Goal: Use online tool/utility: Utilize a website feature to perform a specific function

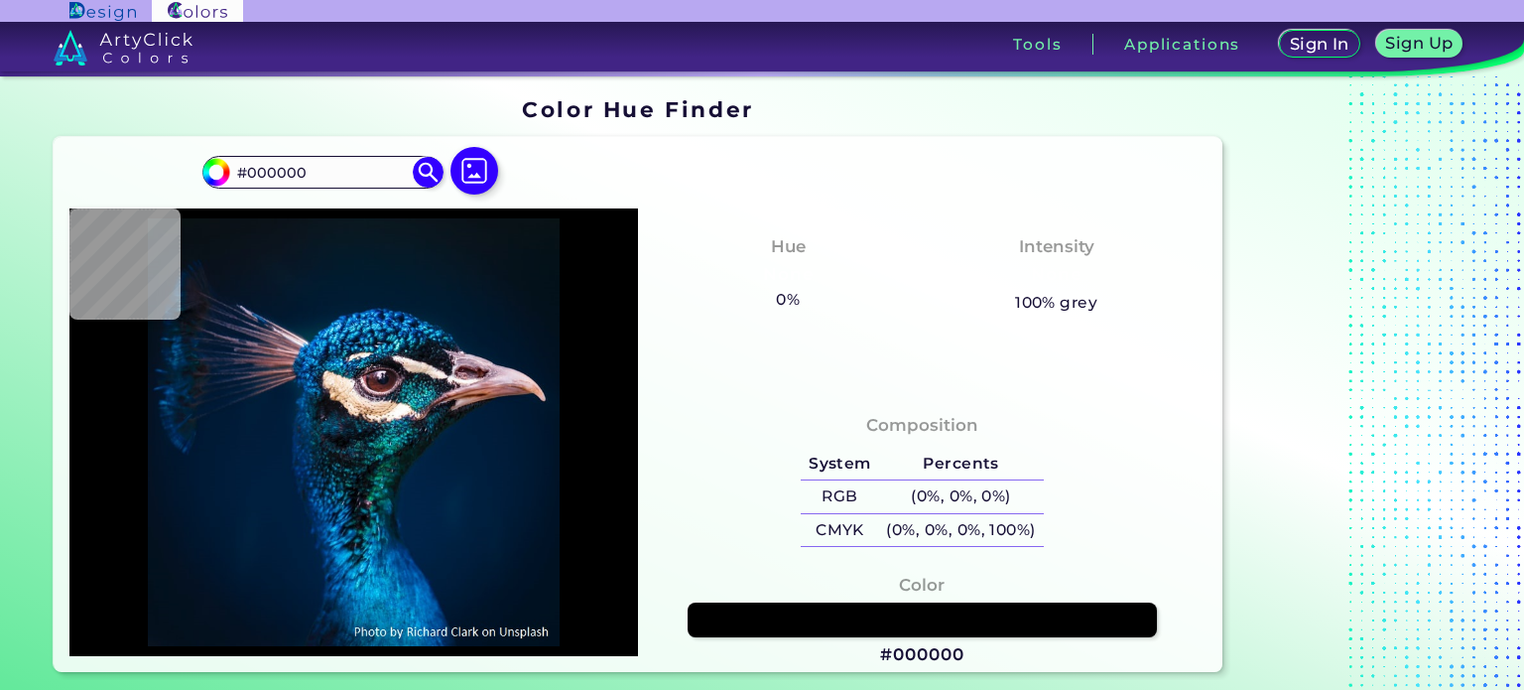
type input "#0f83d1"
type input "#0F83D1"
type input "#001742"
type input "#ebd9d4"
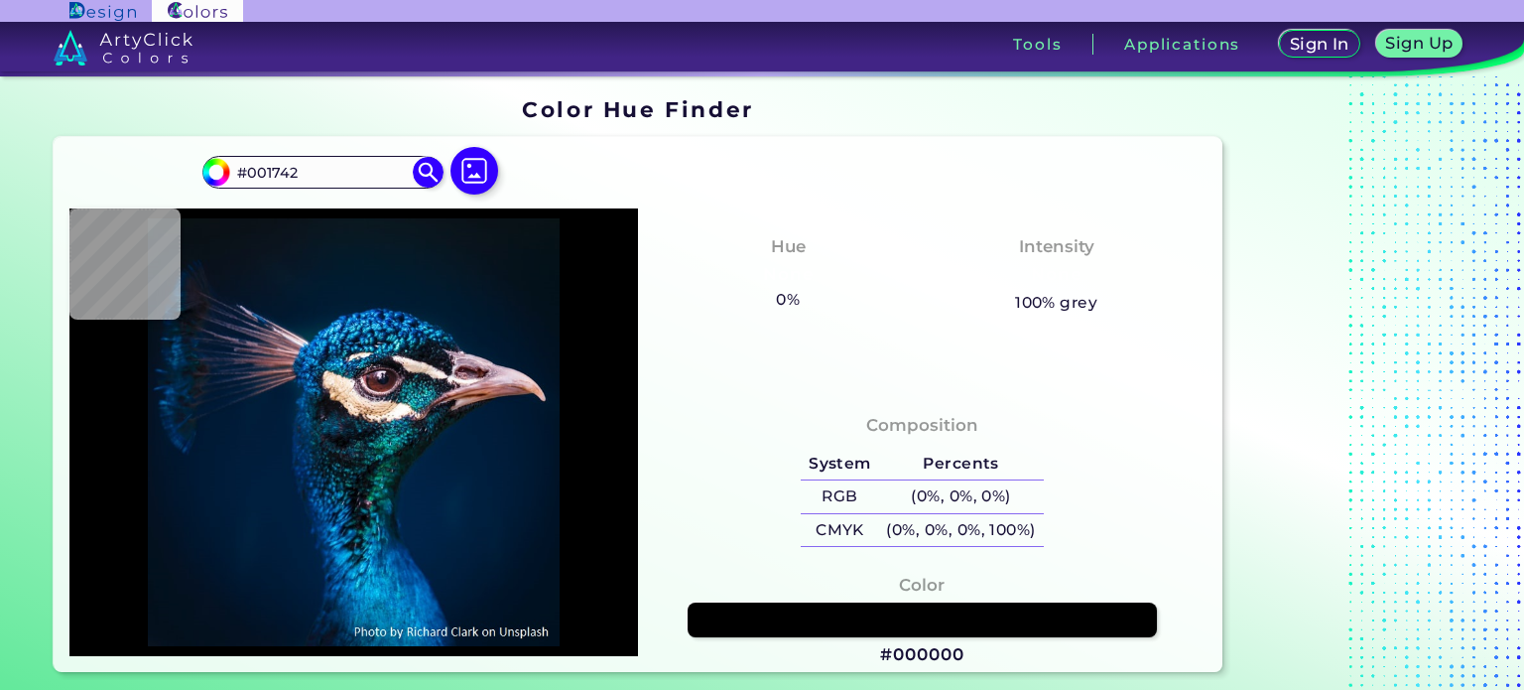
type input "#EBD9D4"
type input "#003967"
type input "#717f85"
type input "#717F85"
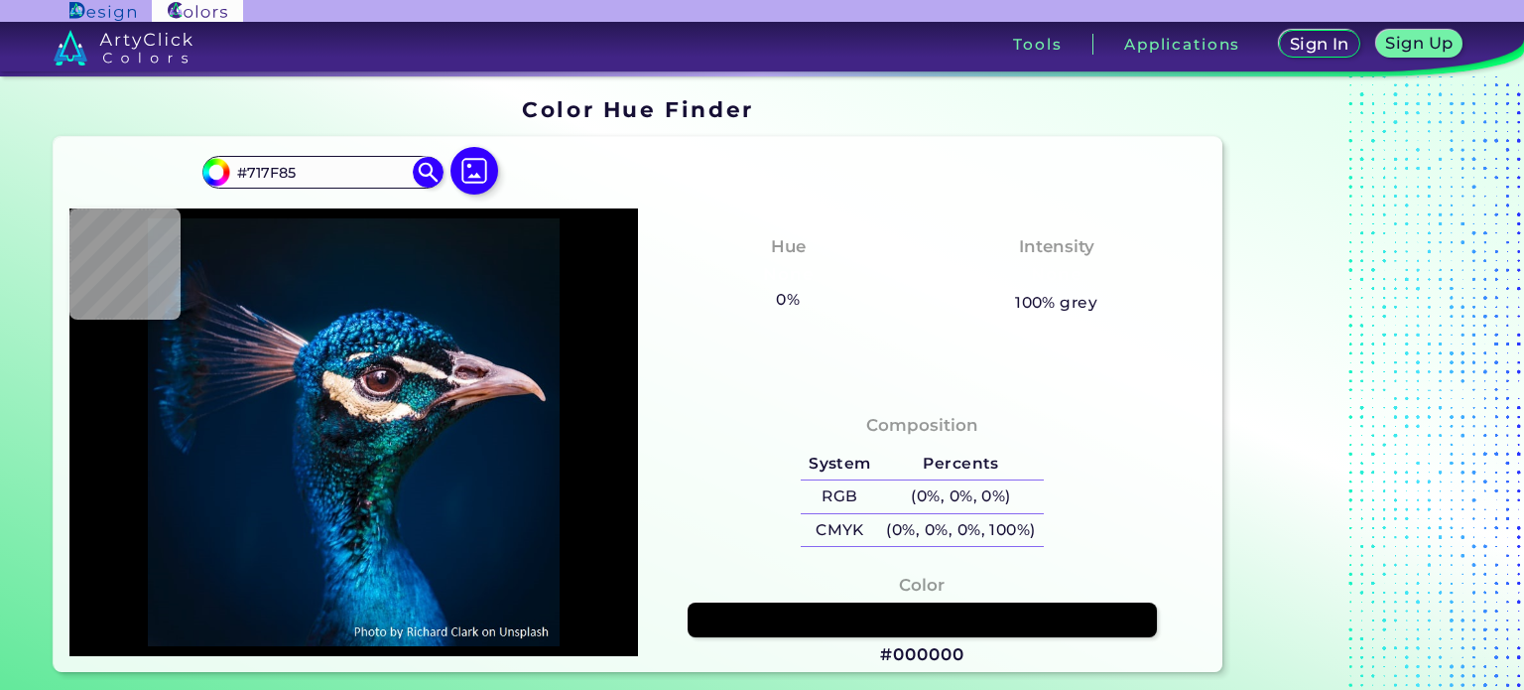
type input "#f1e7db"
type input "#F1E7DB"
type input "#e1c4a8"
type input "#E1C4A8"
type input "#d2a585"
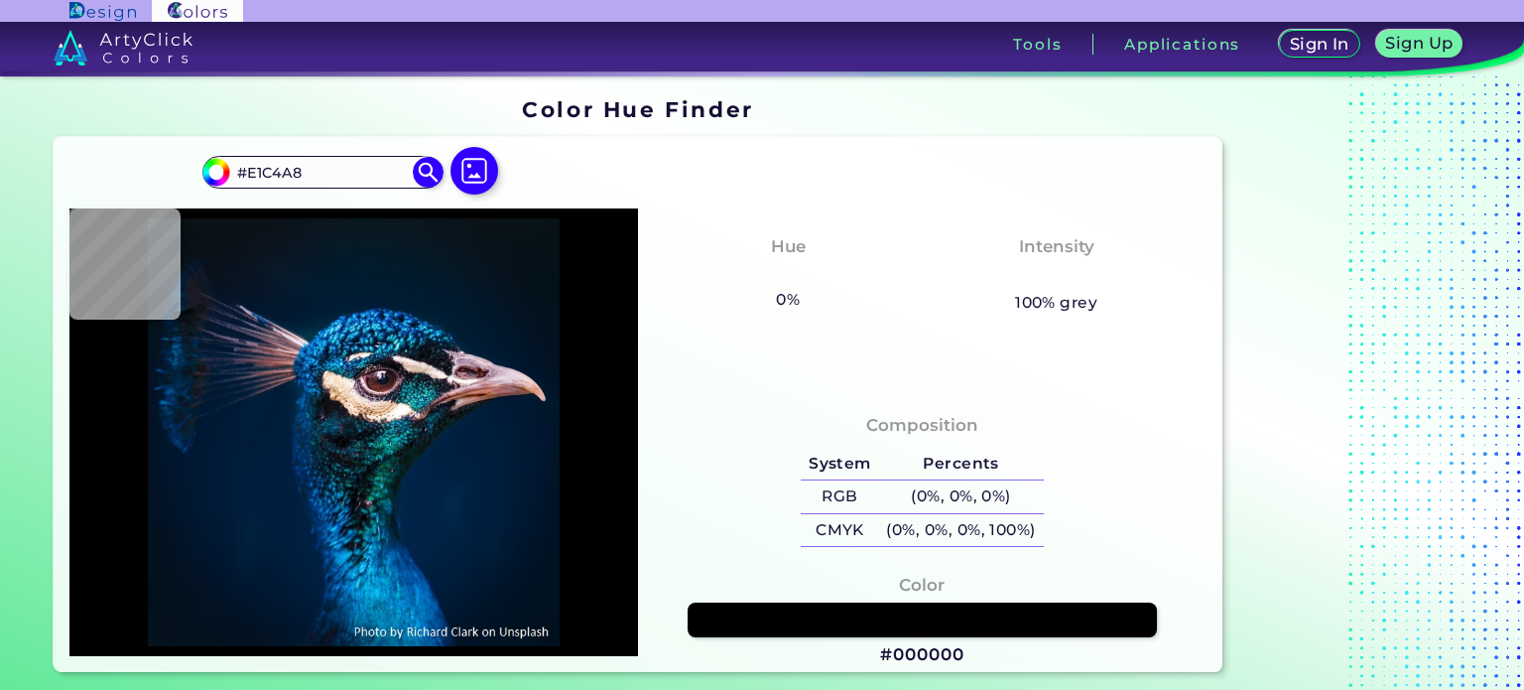
type input "#D2A585"
type input "#f7dcbf"
type input "#F7DCBF"
type input "#fad4a4"
type input "#FAD4A4"
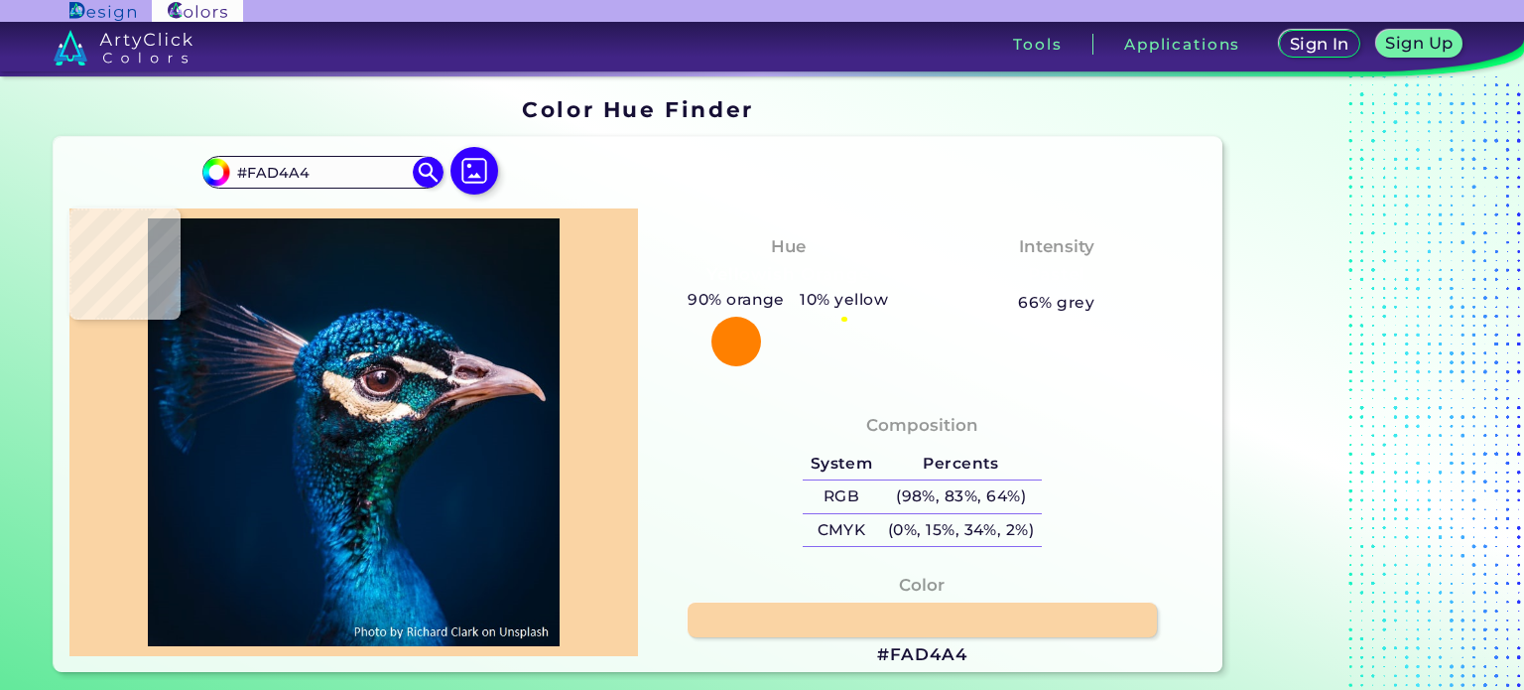
type input "#8b592d"
type input "#8B592D"
type input "#e2ba8a"
type input "#E2BA8A"
type input "#f4ddbe"
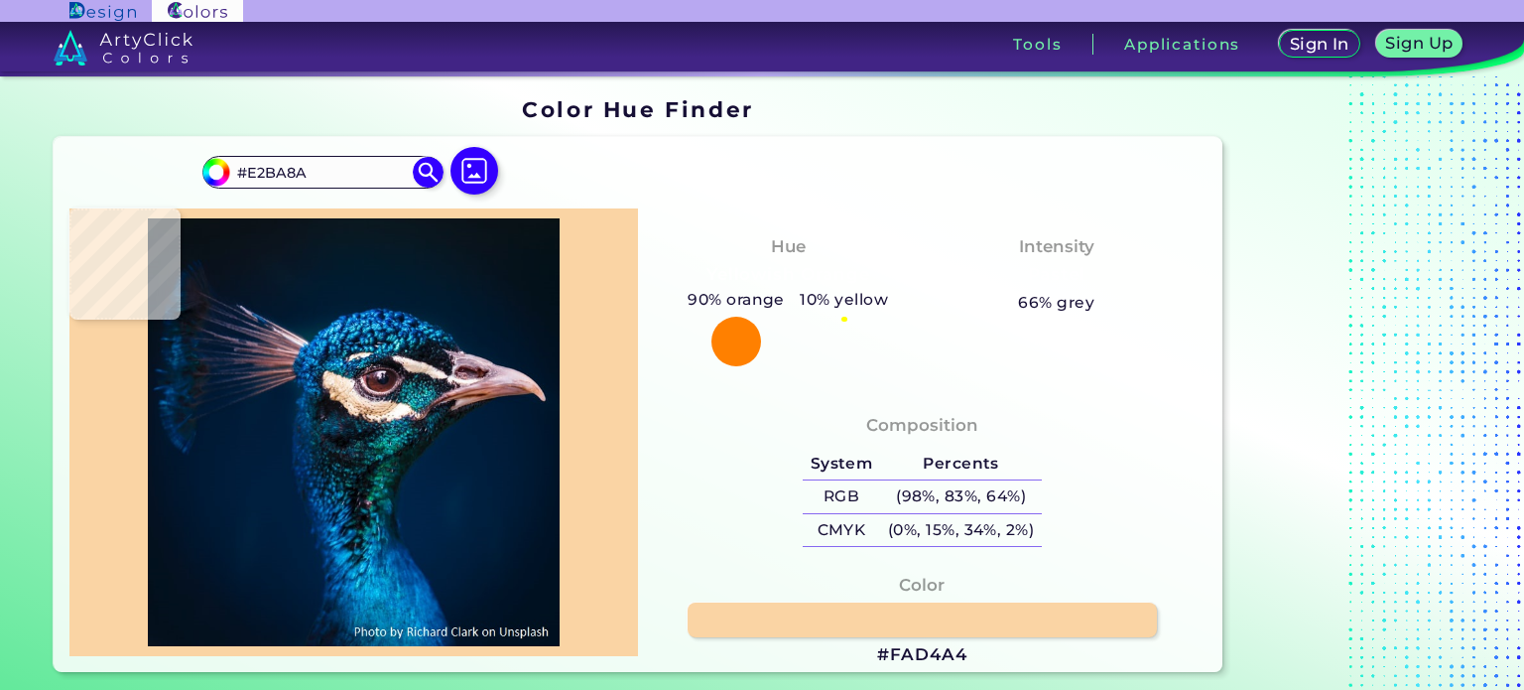
type input "#F4DDBE"
type input "#034b68"
type input "#034B68"
type input "#036398"
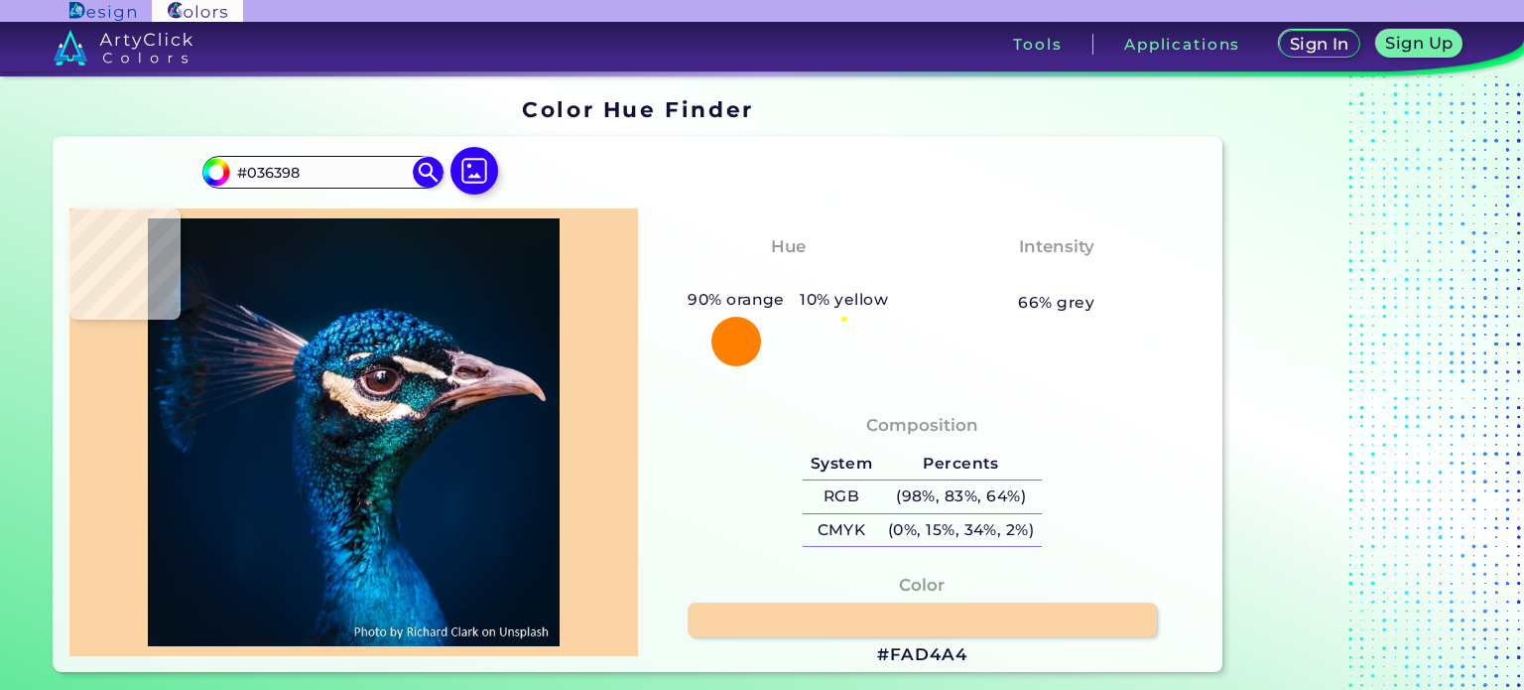
type input "#fafbf9"
type input "#FAFBF9"
type input "#77edfa"
type input "#77EDFA"
type input "#02141d"
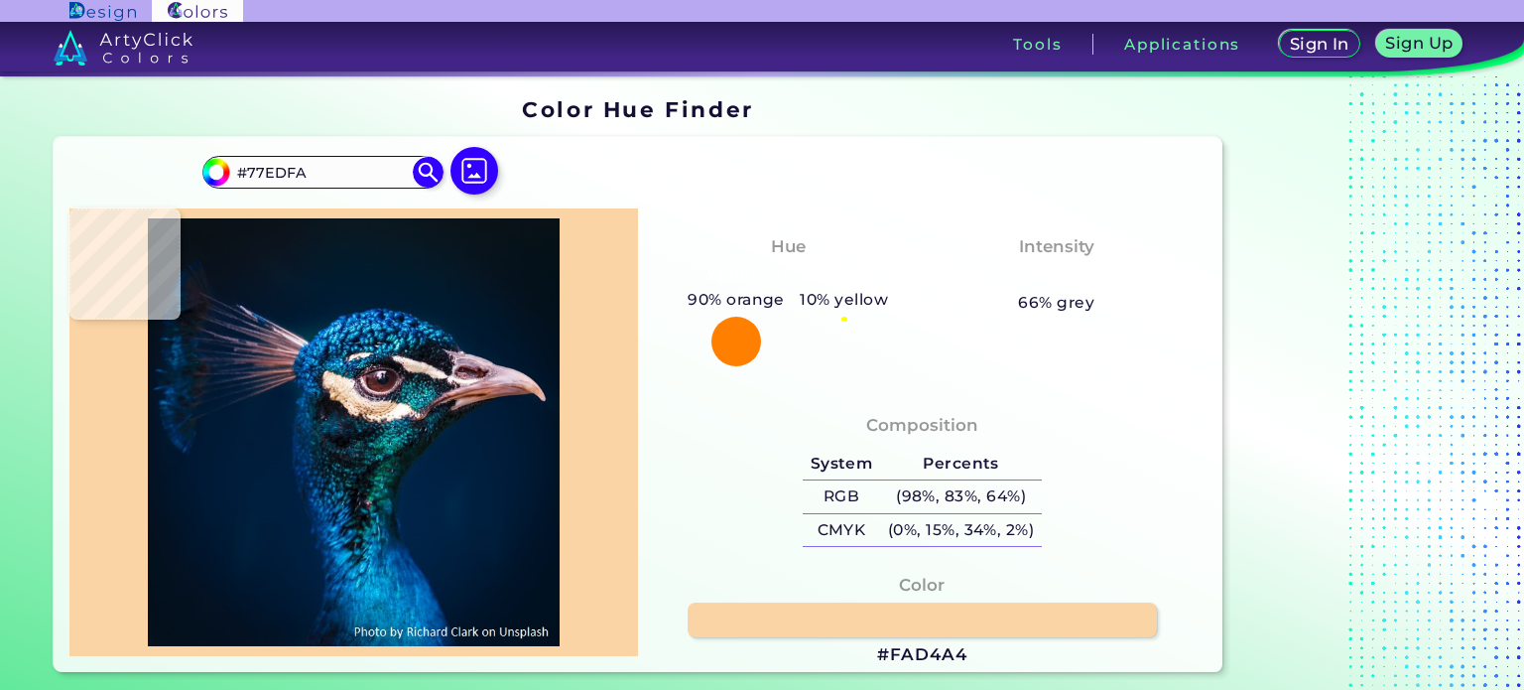
type input "#02141D"
type input "#1a6291"
type input "#1A6291"
type input "#011b42"
type input "#011B42"
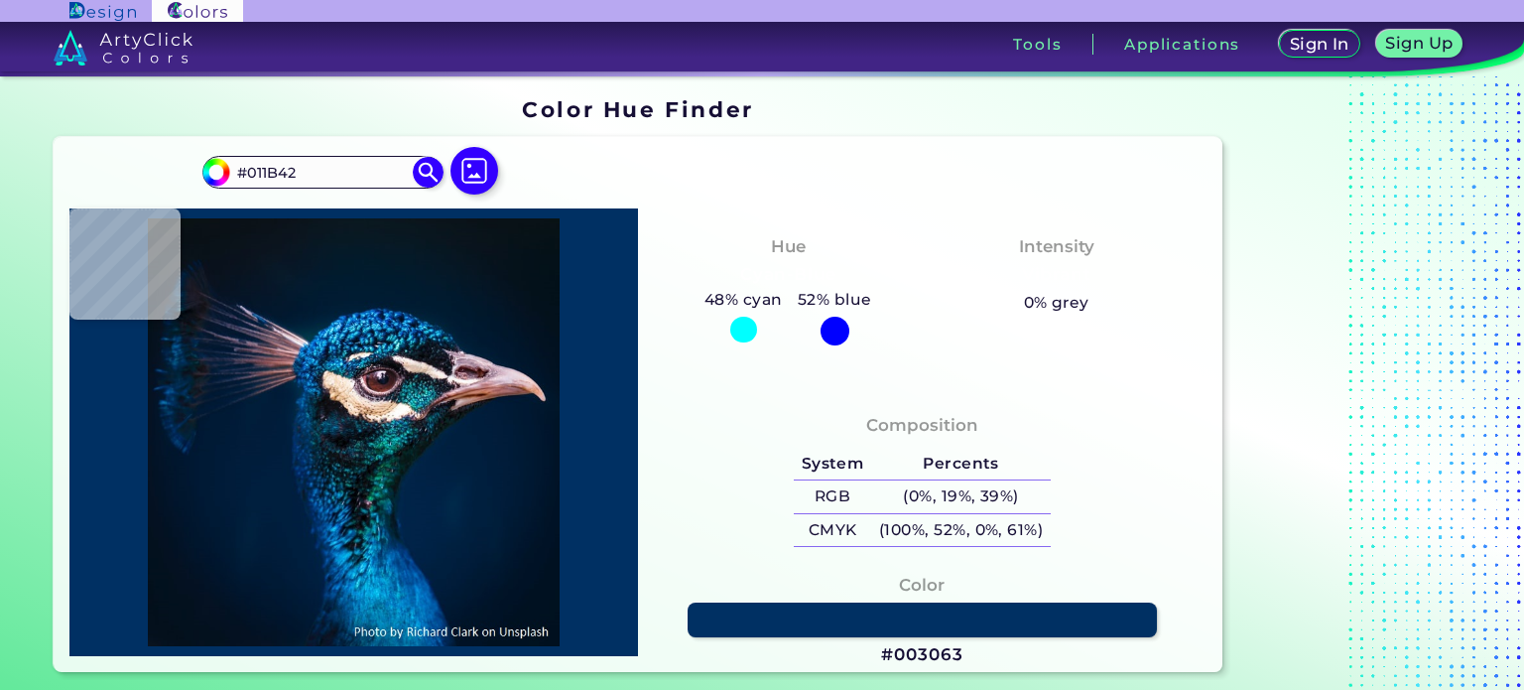
type input "#003063"
type input "#133c70"
type input "#133C70"
type input "#023773"
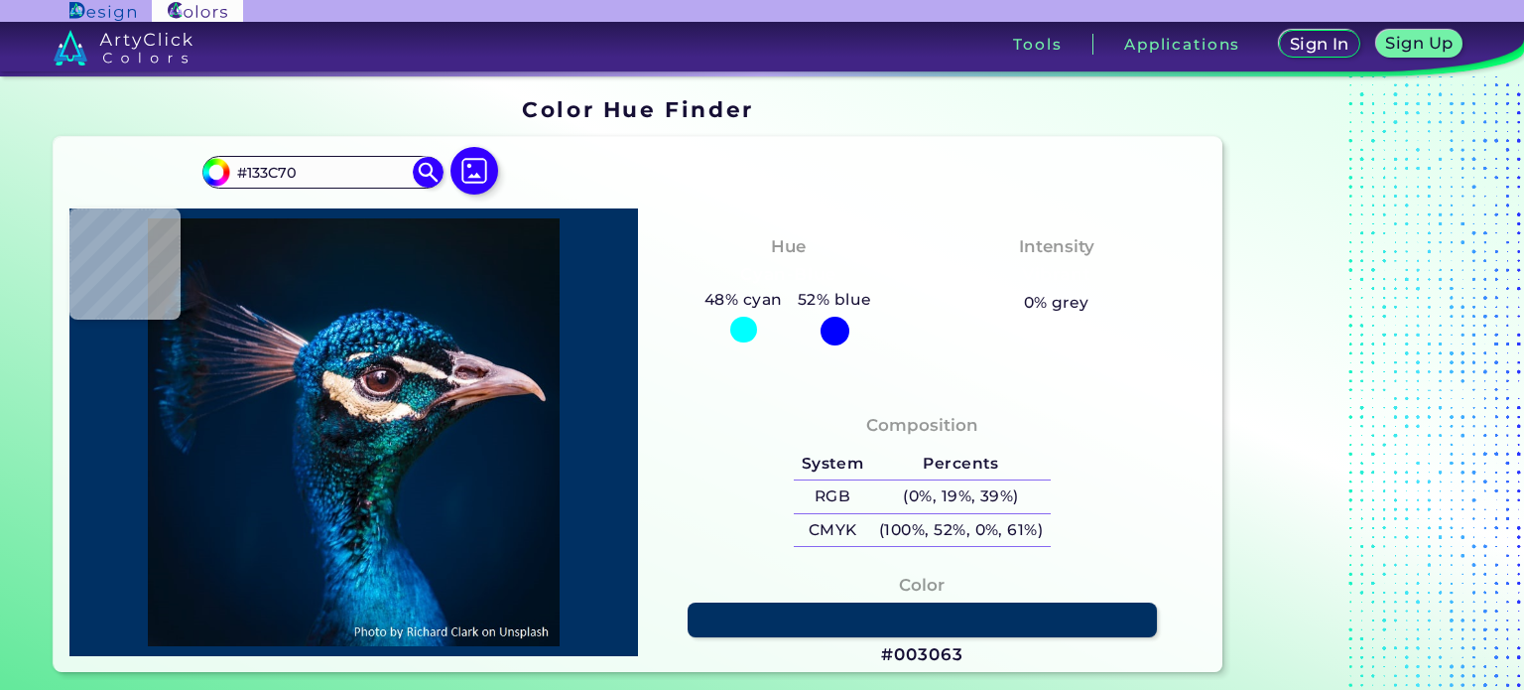
type input "#023773"
type input "#043f71"
type input "#043F71"
type input "#0e4776"
type input "#0E4776"
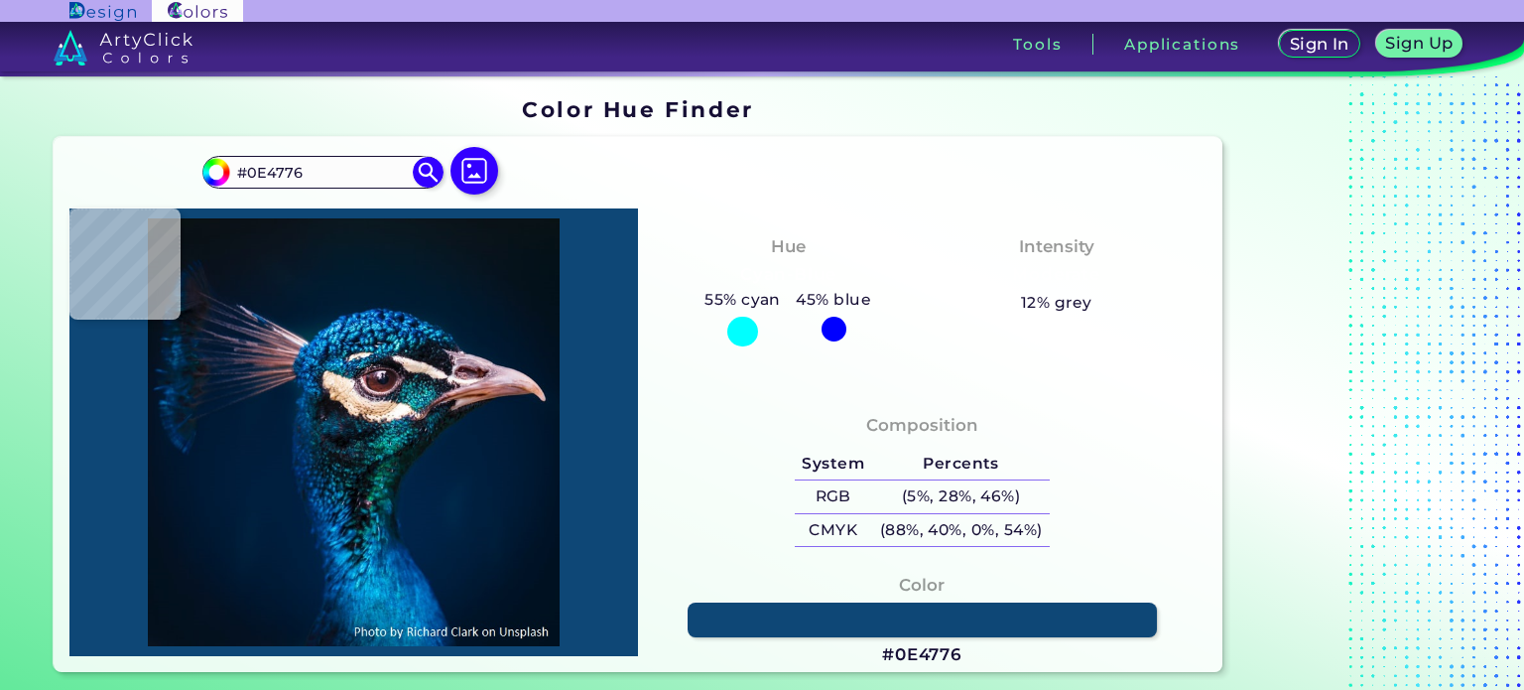
type input "#044279"
type input "#207fb4"
type input "#207FB4"
type input "#1b8ec5"
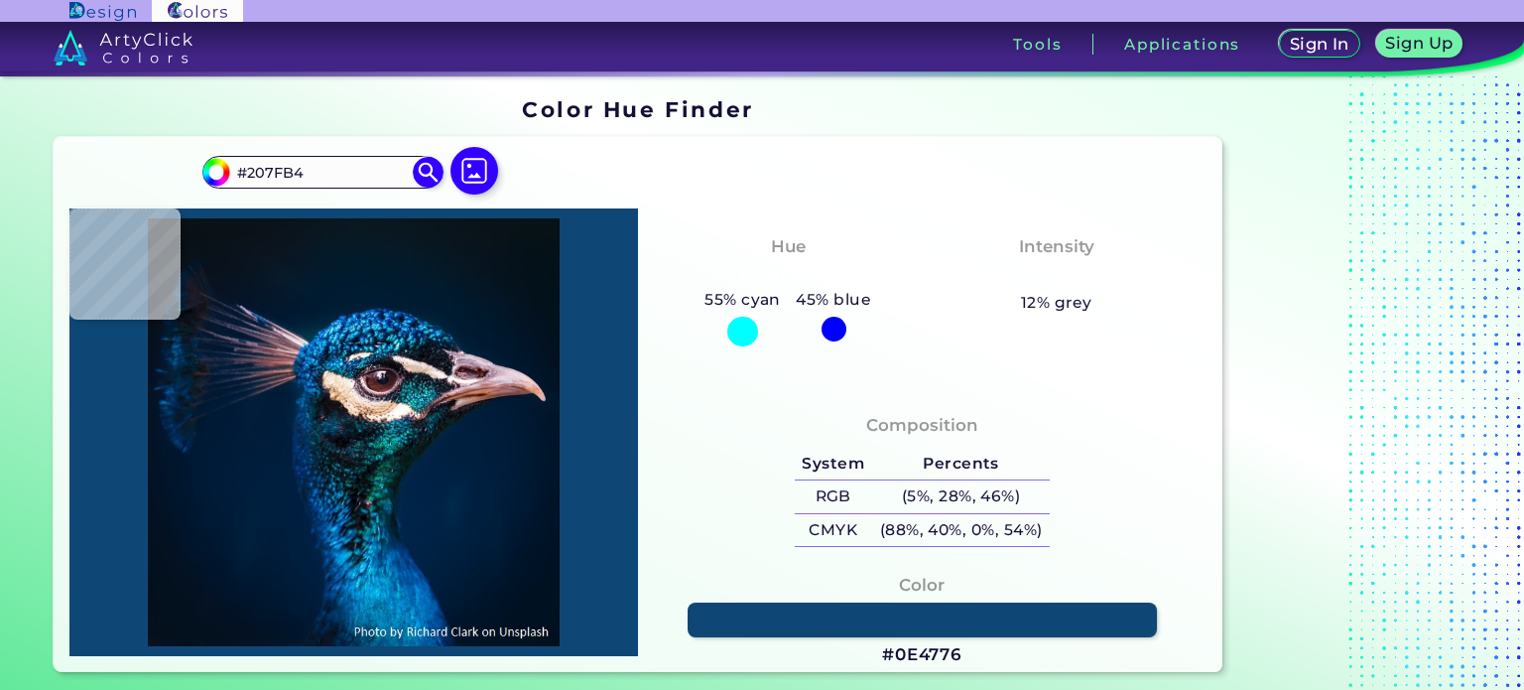
type input "#1B8EC5"
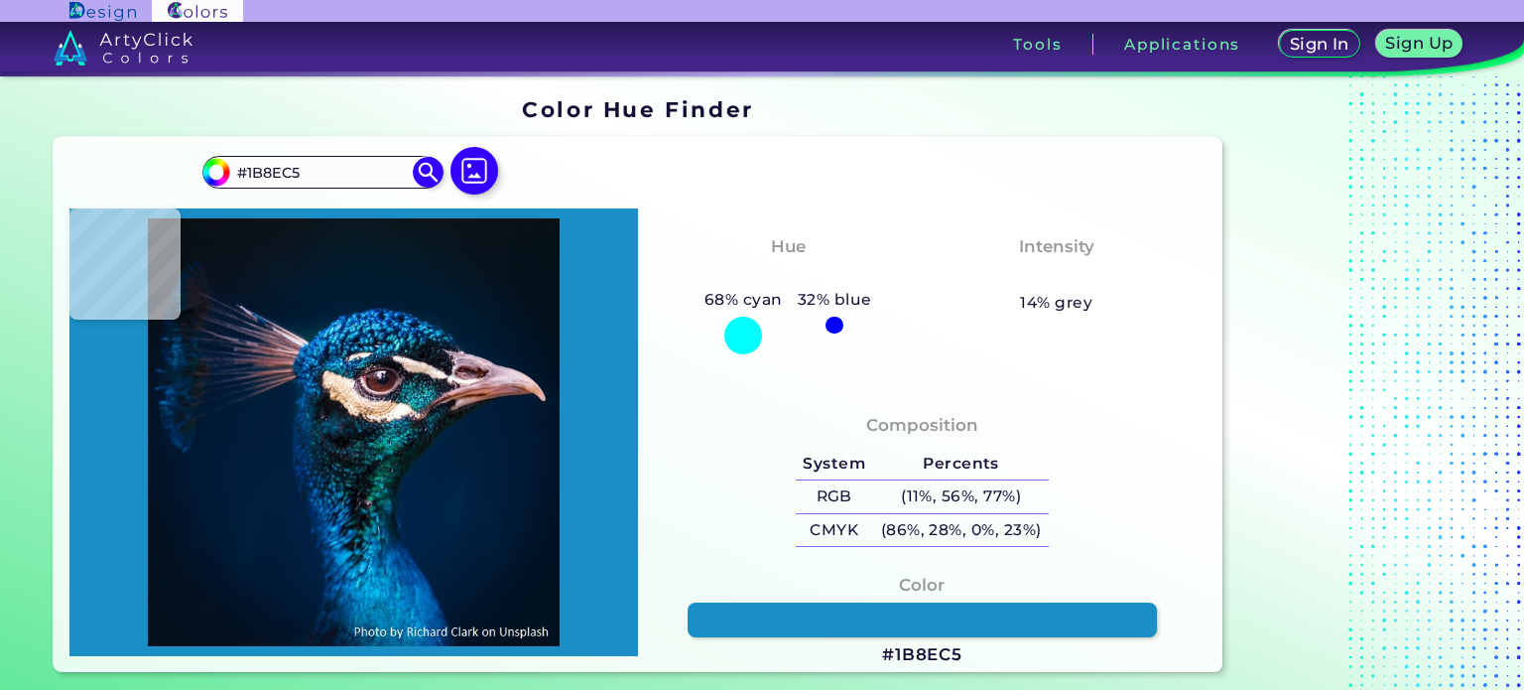
type input "#53d0fe"
type input "#53D0FE"
type input "#46c4f2"
type input "#46C4F2"
type input "#63e4f6"
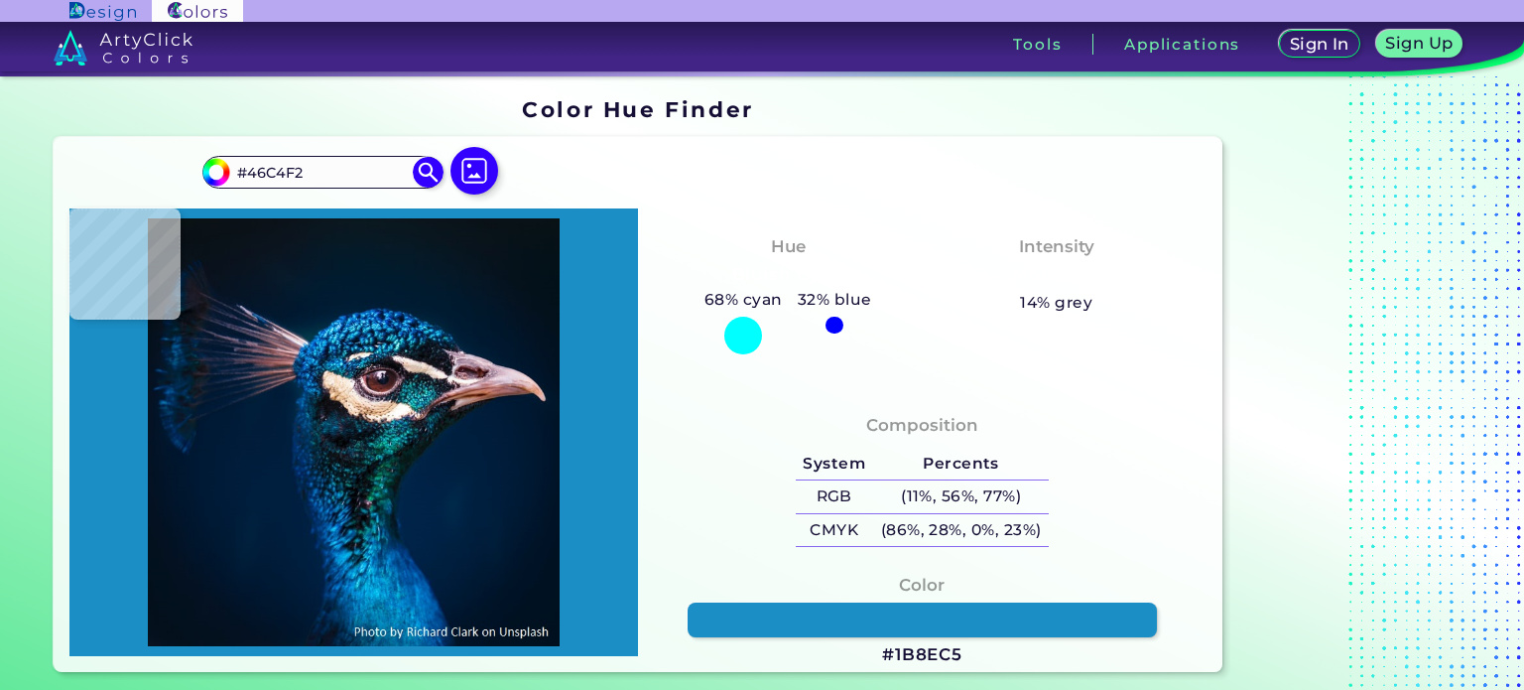
type input "#63E4F6"
type input "#0b98d1"
type input "#0B98D1"
type input "#0a62b3"
type input "#0A62B3"
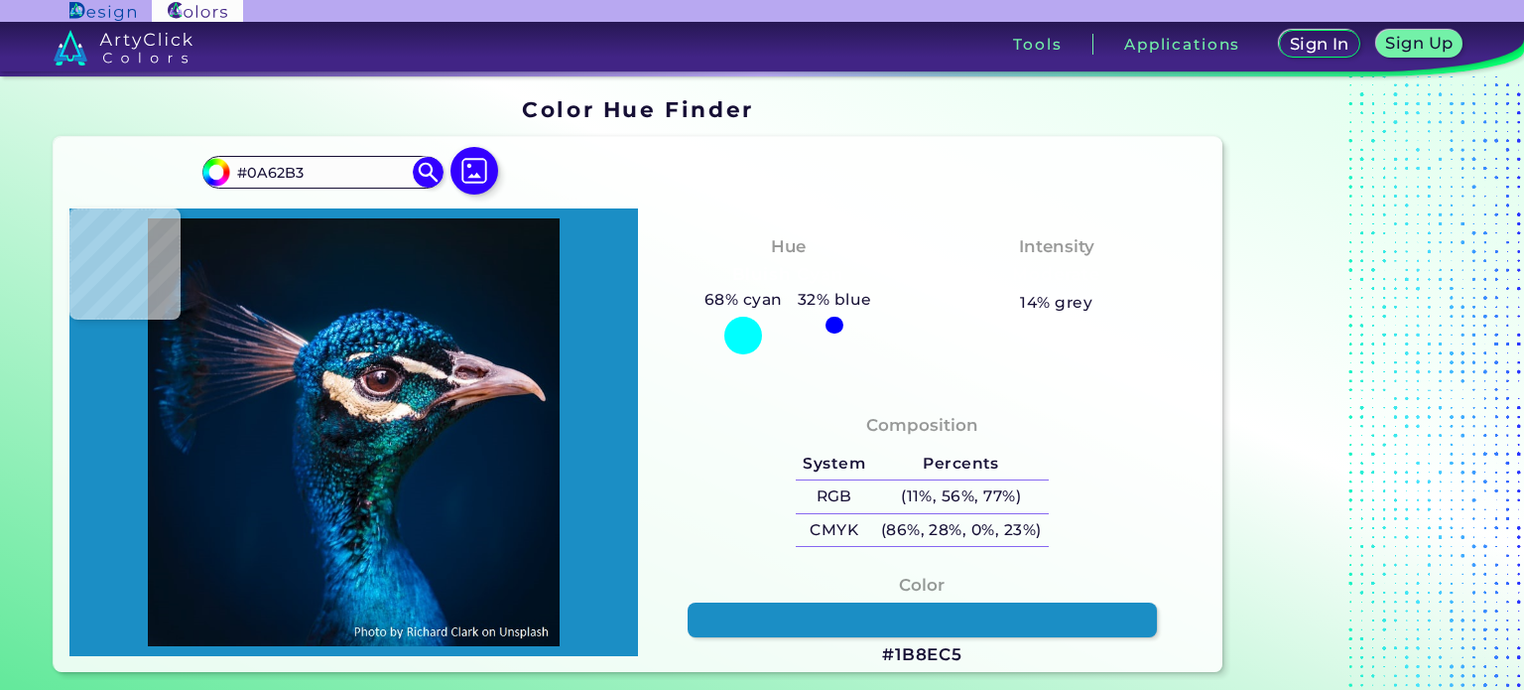
type input "#1166b6"
type input "#1166B6"
type input "#004794"
type input "#004d9e"
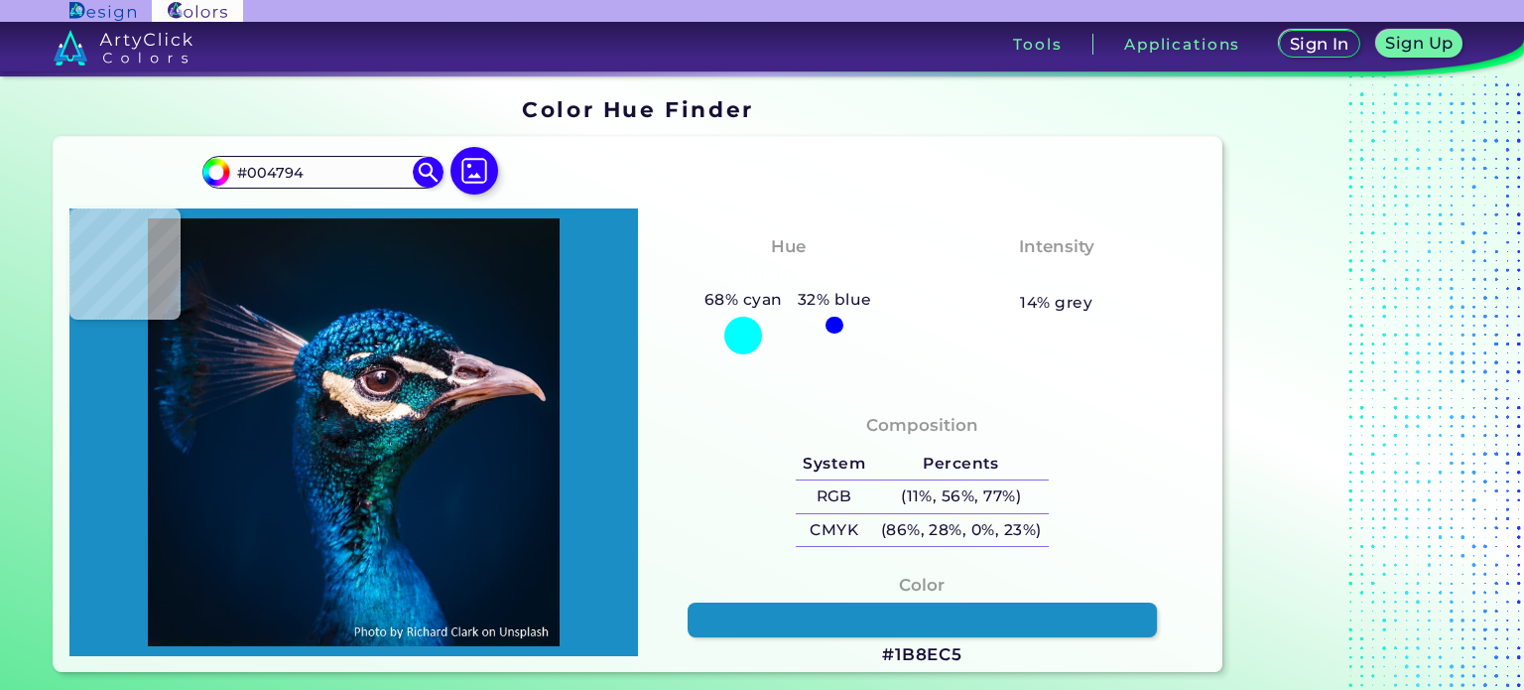
type input "#004D9E"
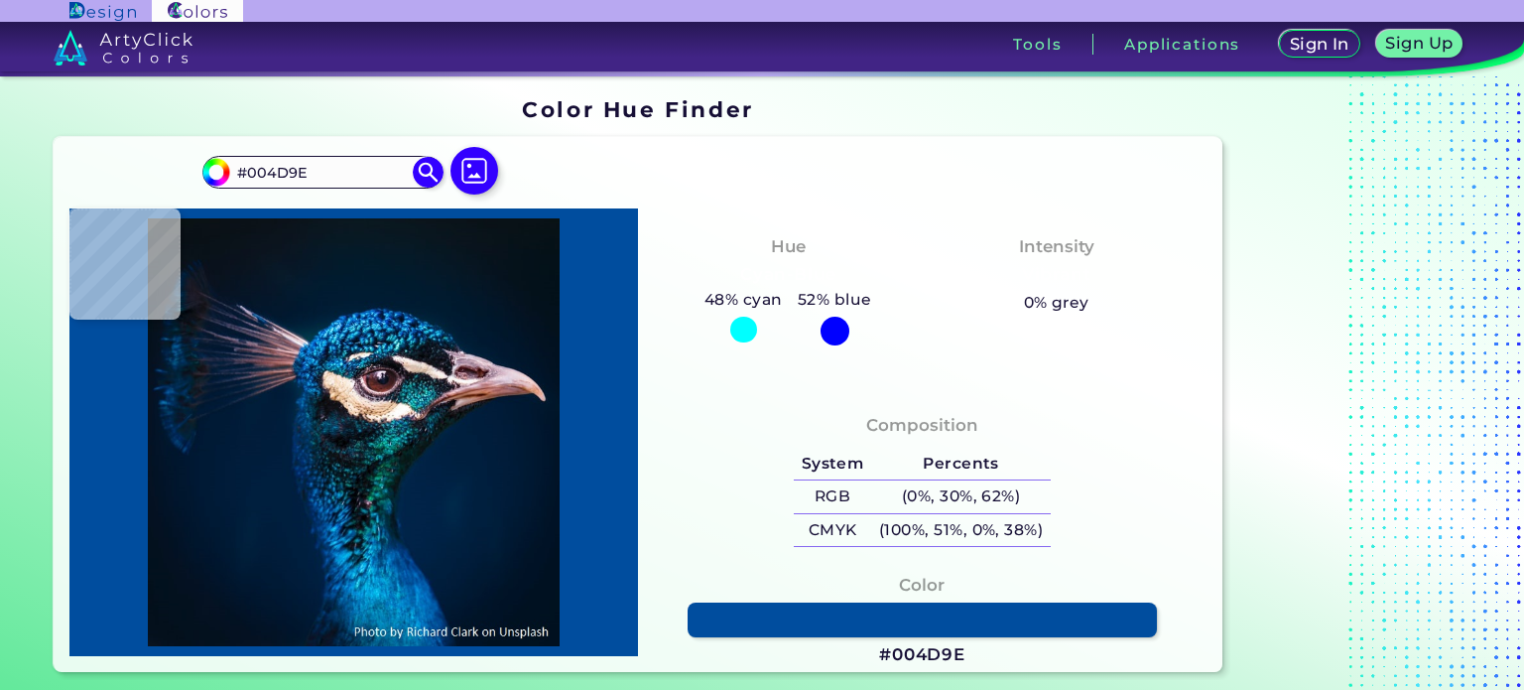
type input "#1163aa"
type input "#1163AA"
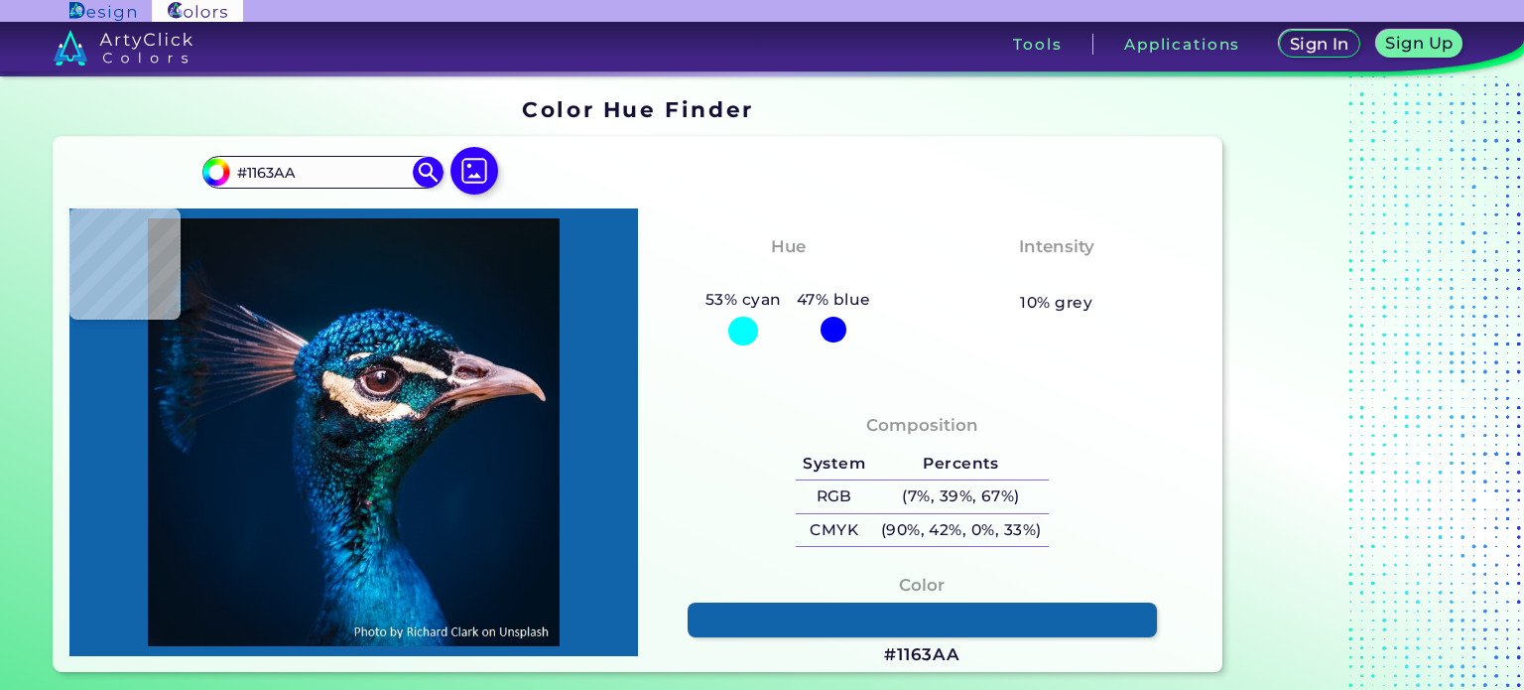
type input "#004285"
type input "#1f92d6"
type input "#1F92D6"
type input "#187ec0"
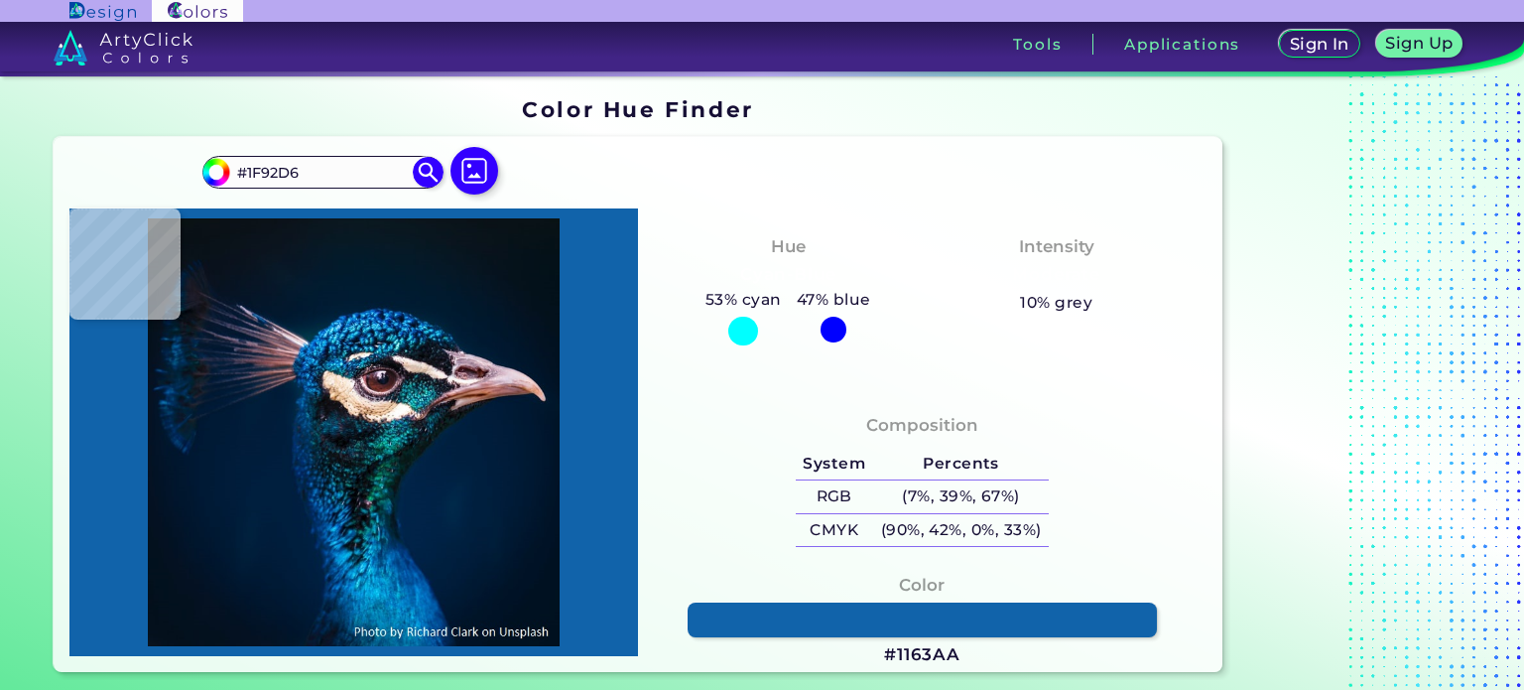
type input "#187EC0"
type input "#001b49"
type input "#001B49"
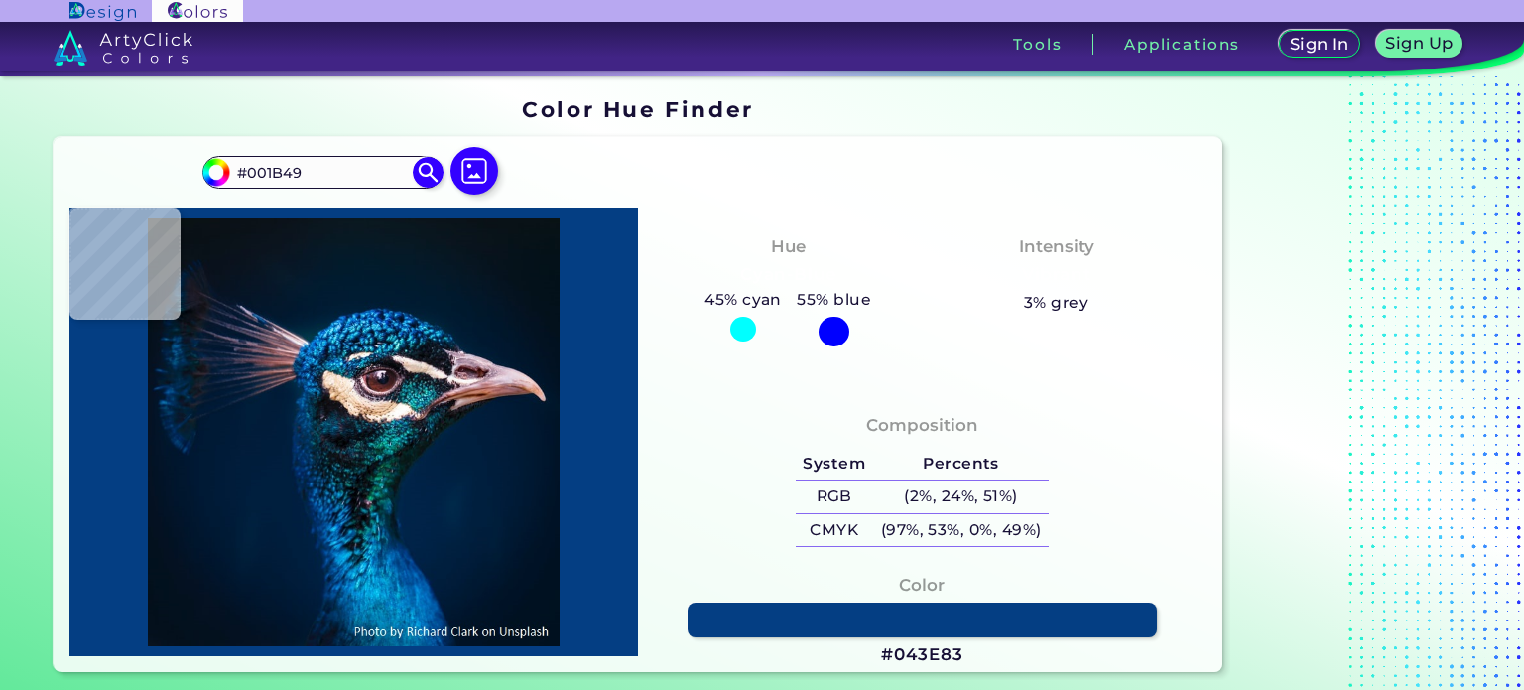
type input "#043e83"
type input "#043E83"
type input "#3693d1"
type input "#3693D1"
type input "#70deff"
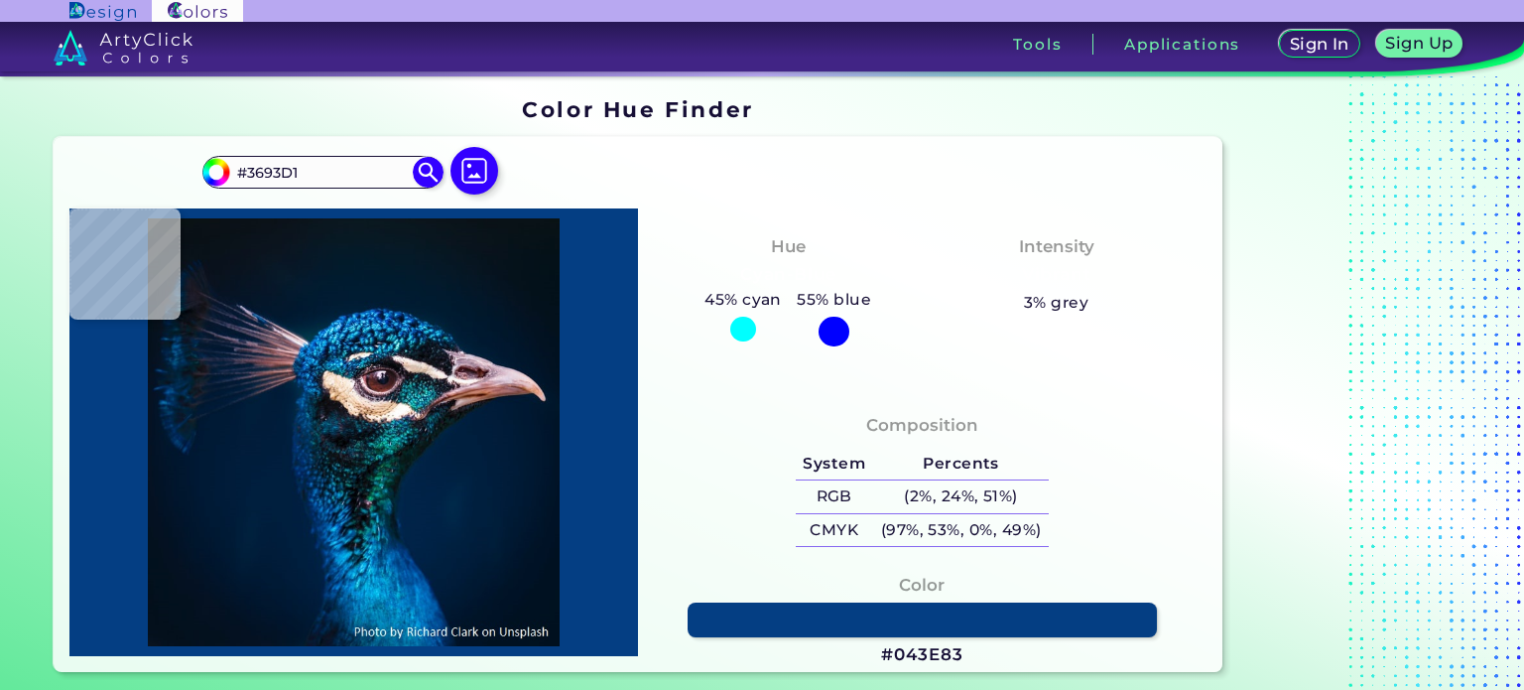
type input "#70DEFF"
type input "#20a0cf"
type input "#20A0CF"
type input "#49bdf3"
type input "#49BDF3"
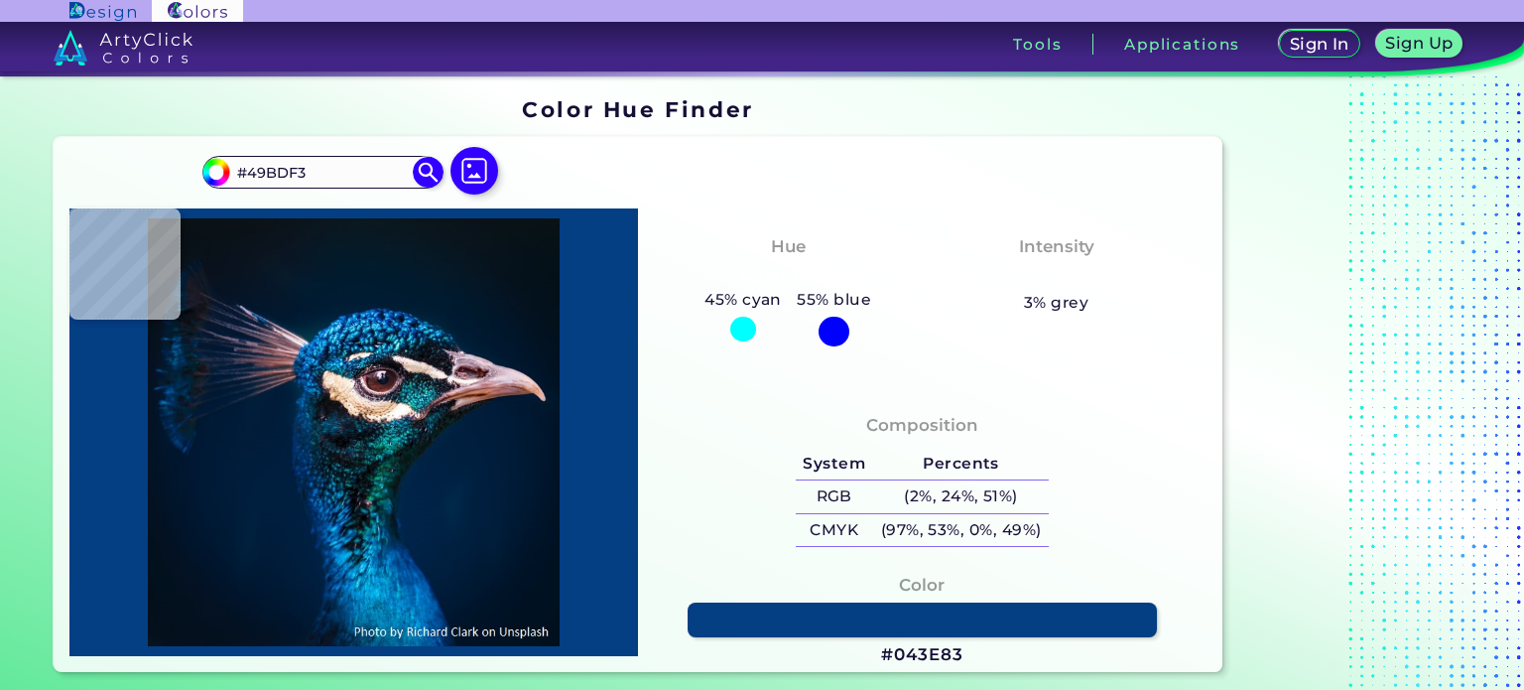
type input "#1692c9"
type input "#1692C9"
type input "#0362b8"
type input "#0362B8"
type input "#0f91e8"
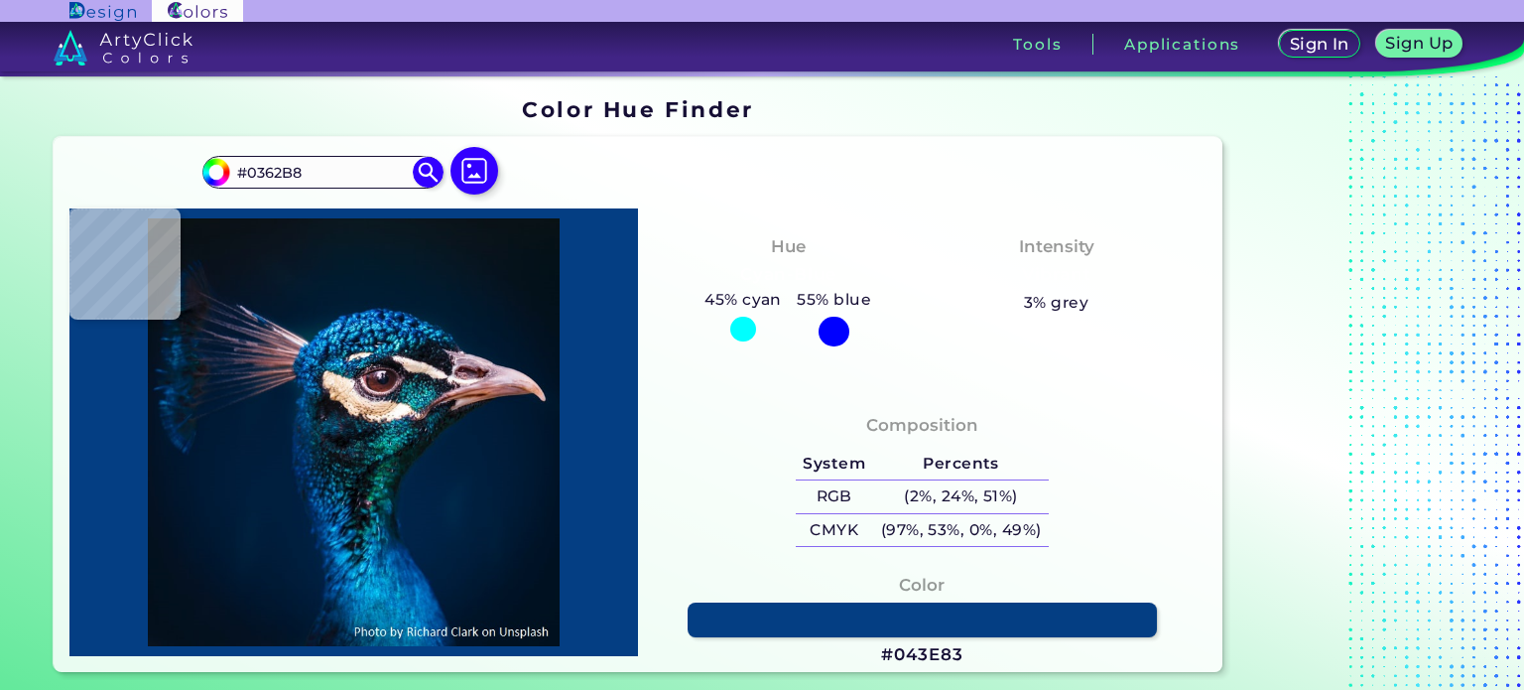
type input "#0F91E8"
type input "#024490"
type input "#002a78"
type input "#002A78"
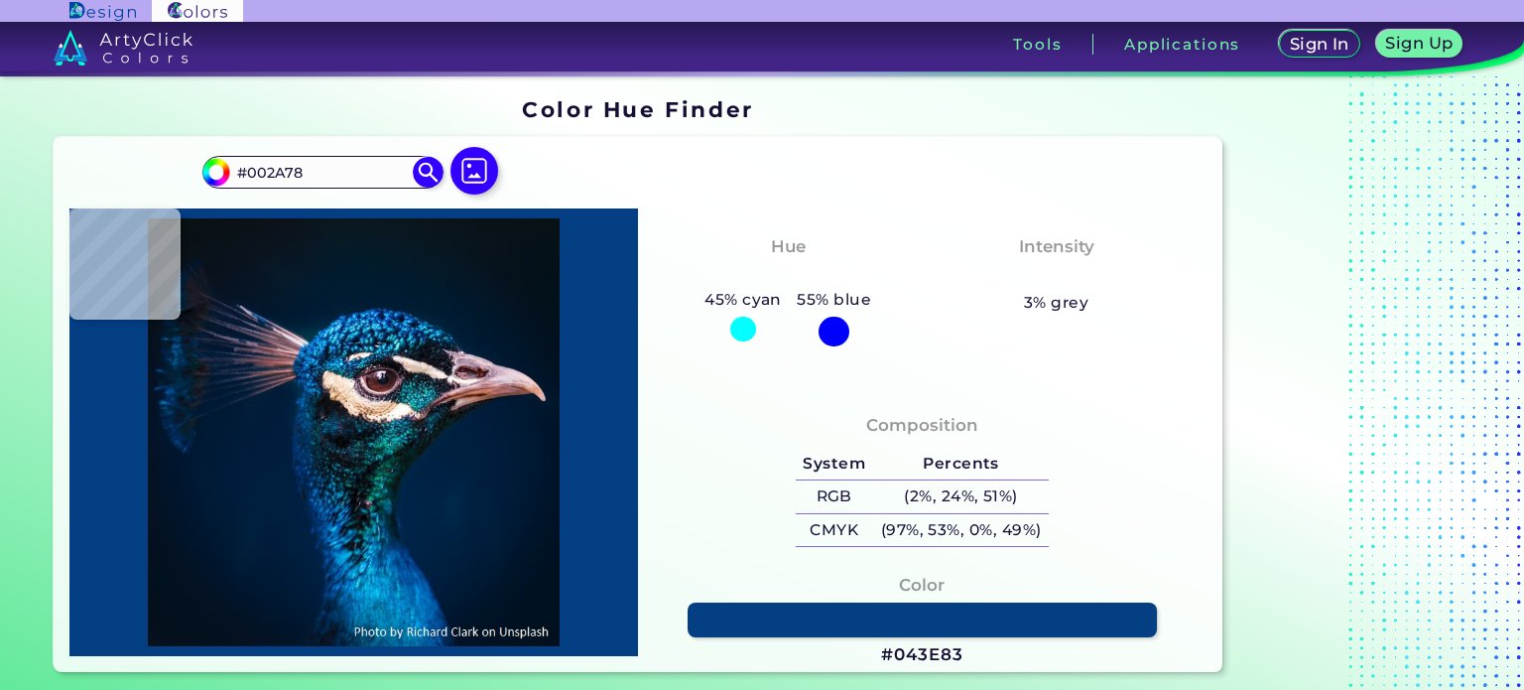
type input "#0375d5"
type input "#0375D5"
type input "#0259ae"
type input "#0259AE"
type input "#005bab"
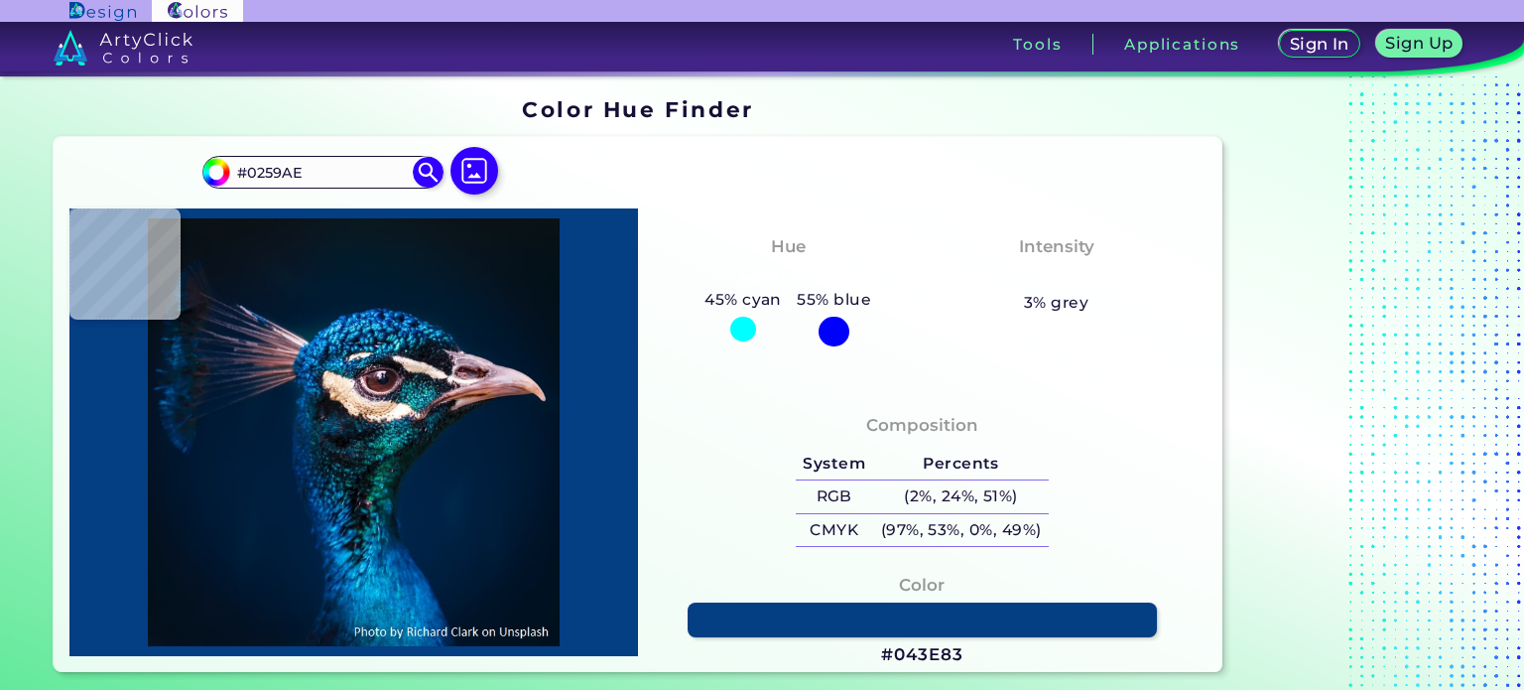
type input "#005BAB"
type input "#003e86"
type input "#003E86"
type input "#1c8fd2"
type input "#1C8FD2"
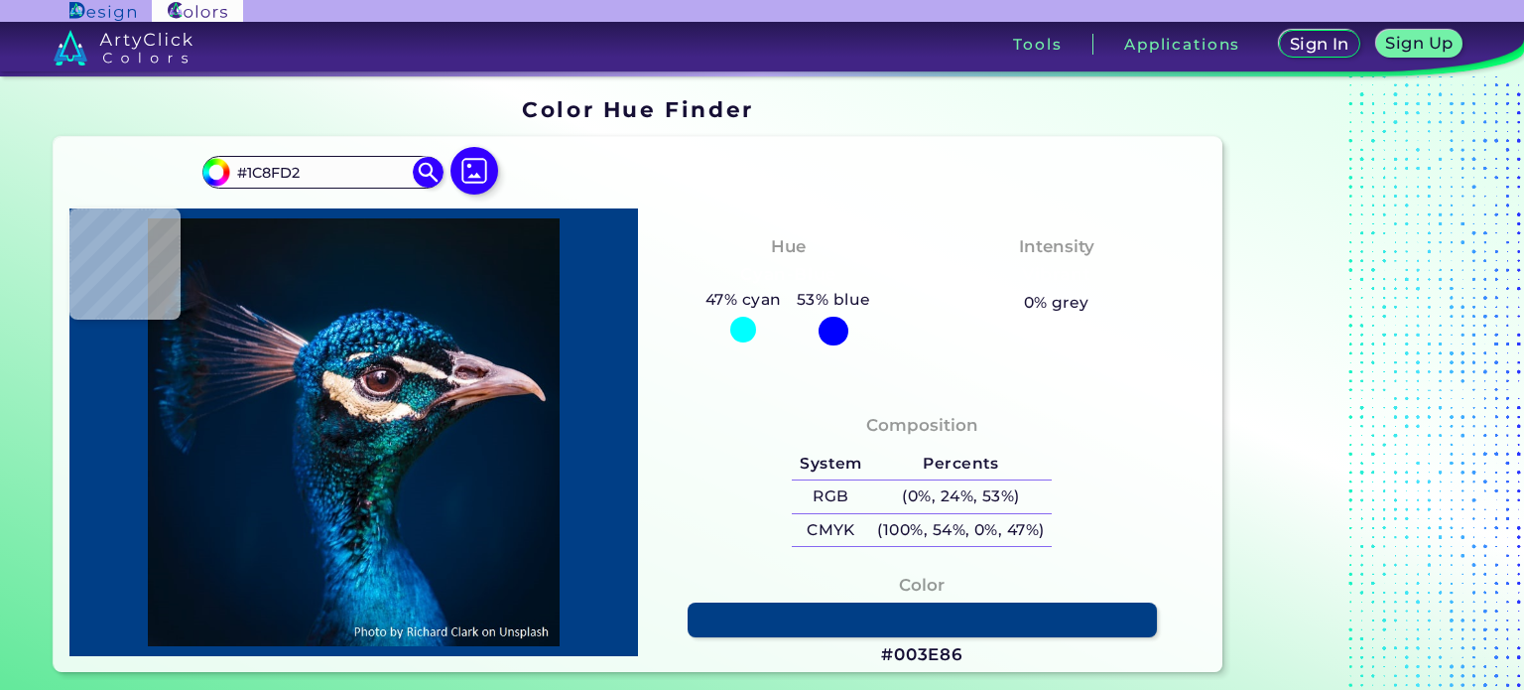
type input "#1e7dd4"
type input "#1E7DD4"
type input "#00559e"
type input "#00559E"
type input "#0358b2"
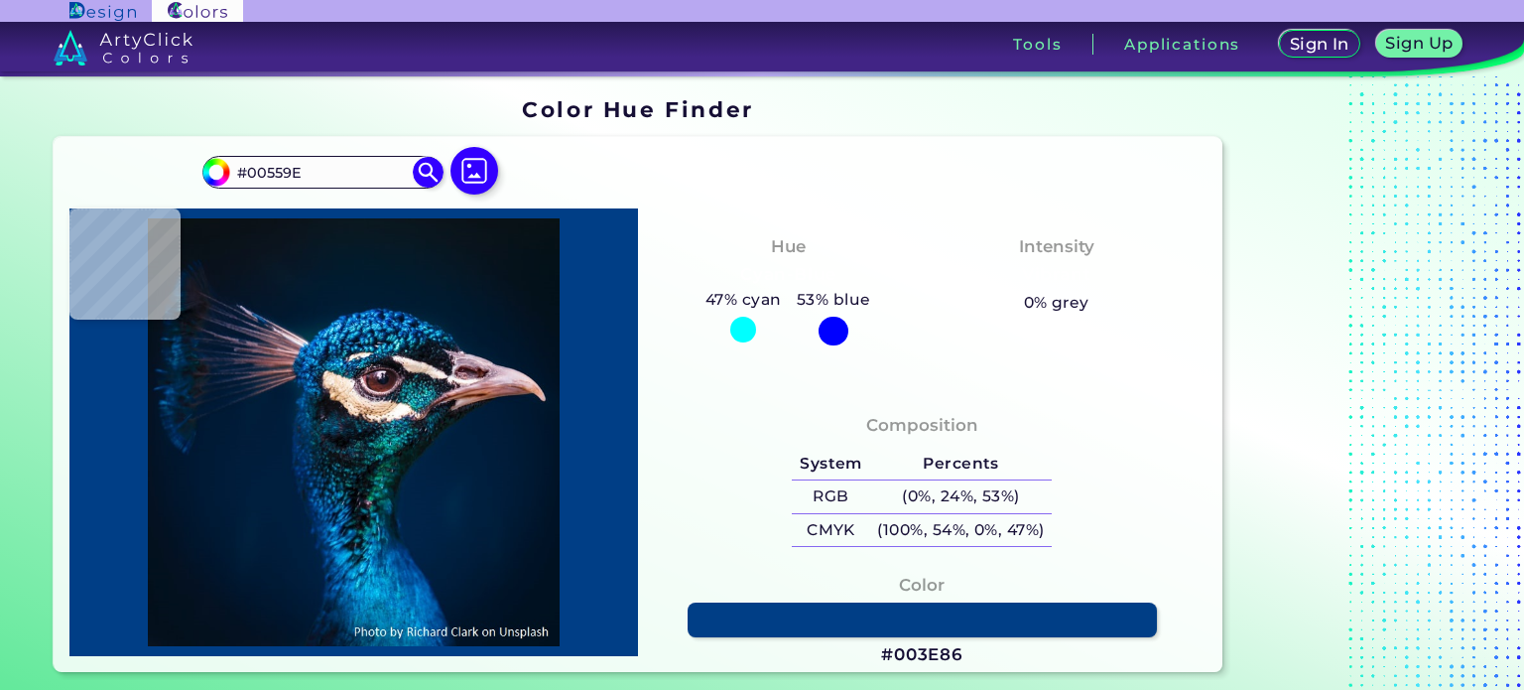
type input "#0358B2"
type input "#046bc3"
type input "#046BC3"
type input "#001f56"
type input "#001F56"
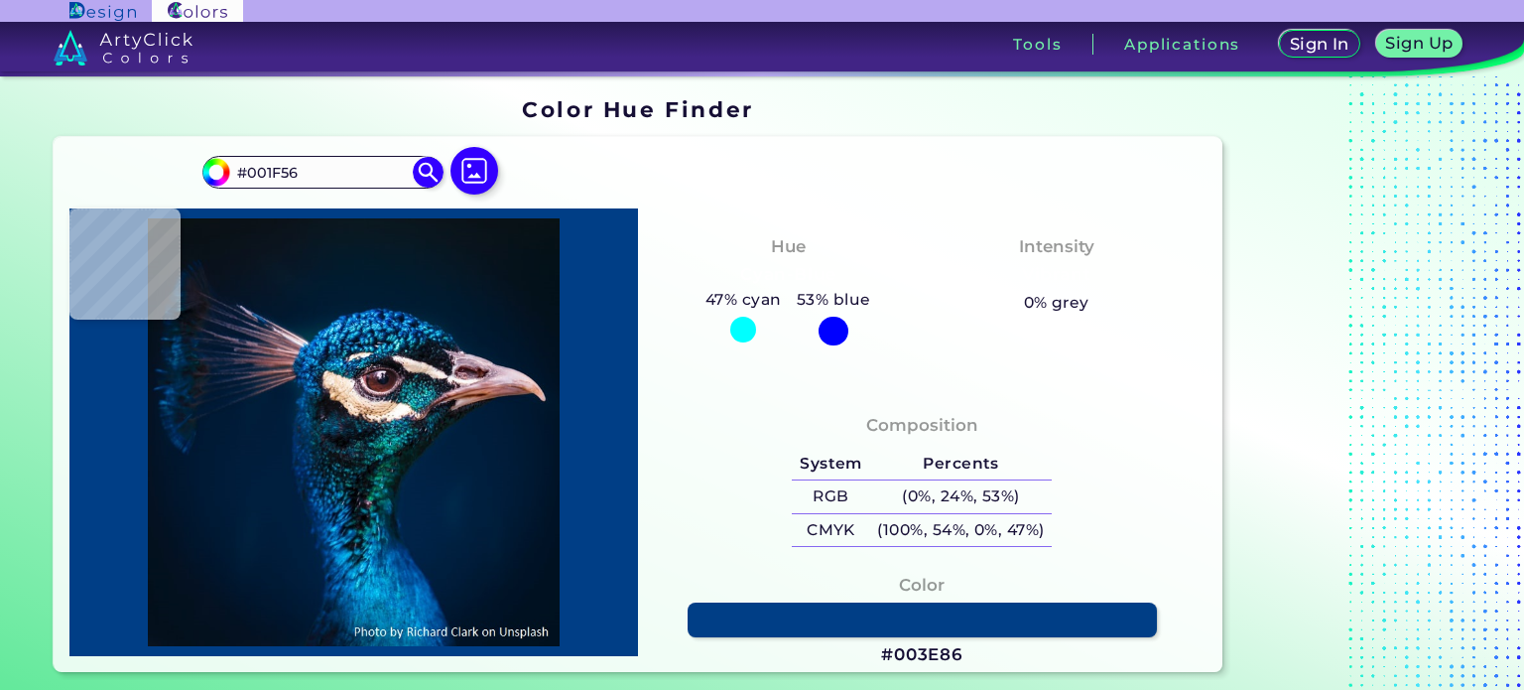
type input "#00519c"
type input "#00519C"
type input "#075091"
type input "#034b83"
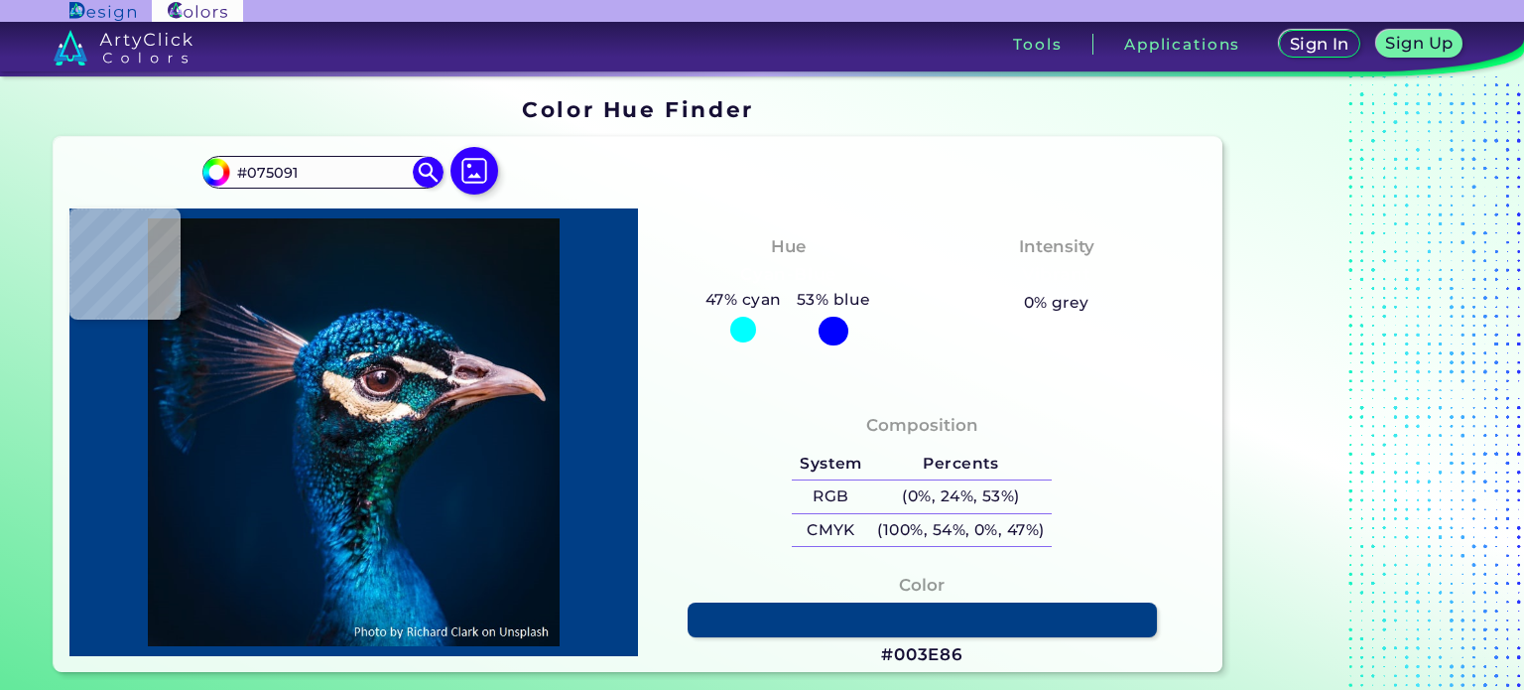
type input "#034B83"
type input "#024c85"
type input "#024C85"
type input "#148eda"
type input "#148EDA"
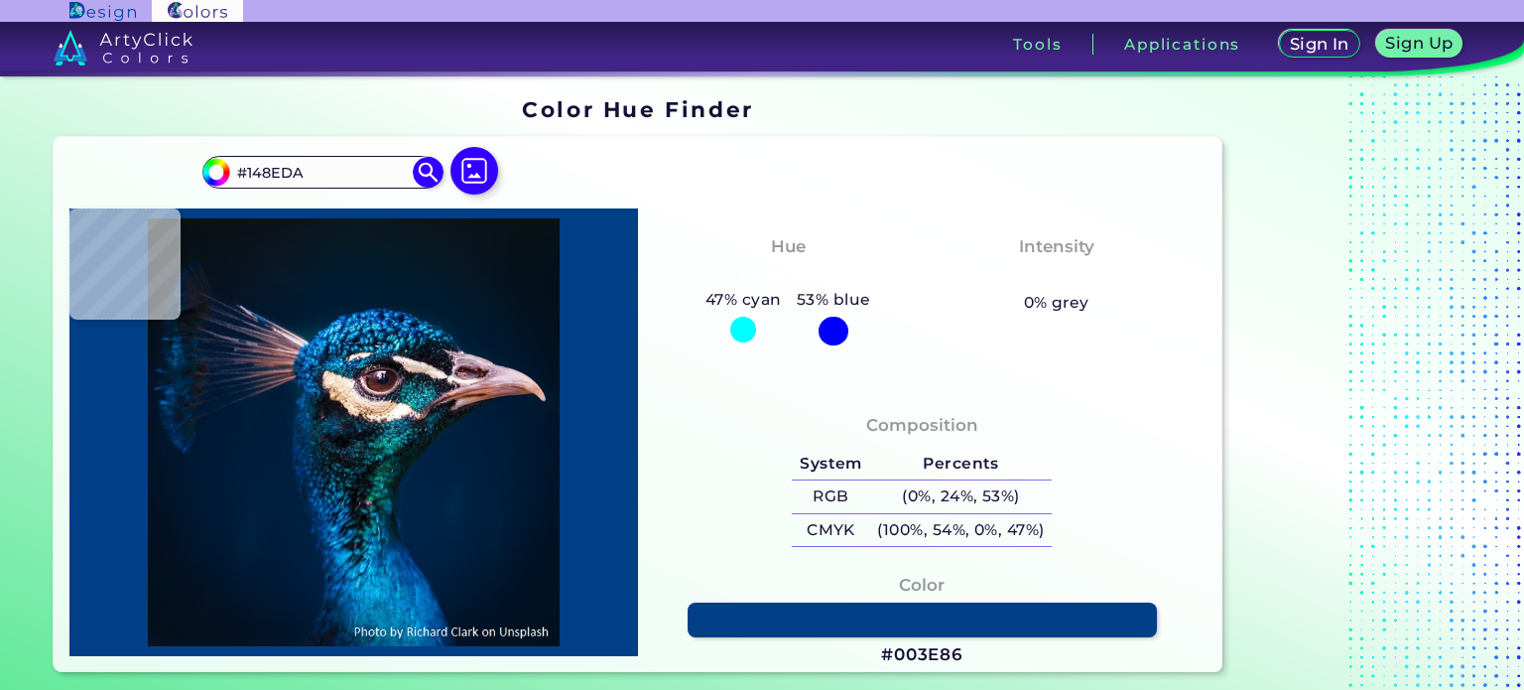
type input "#065996"
type input "#0c4a8f"
type input "#0C4A8F"
type input "#0a67a9"
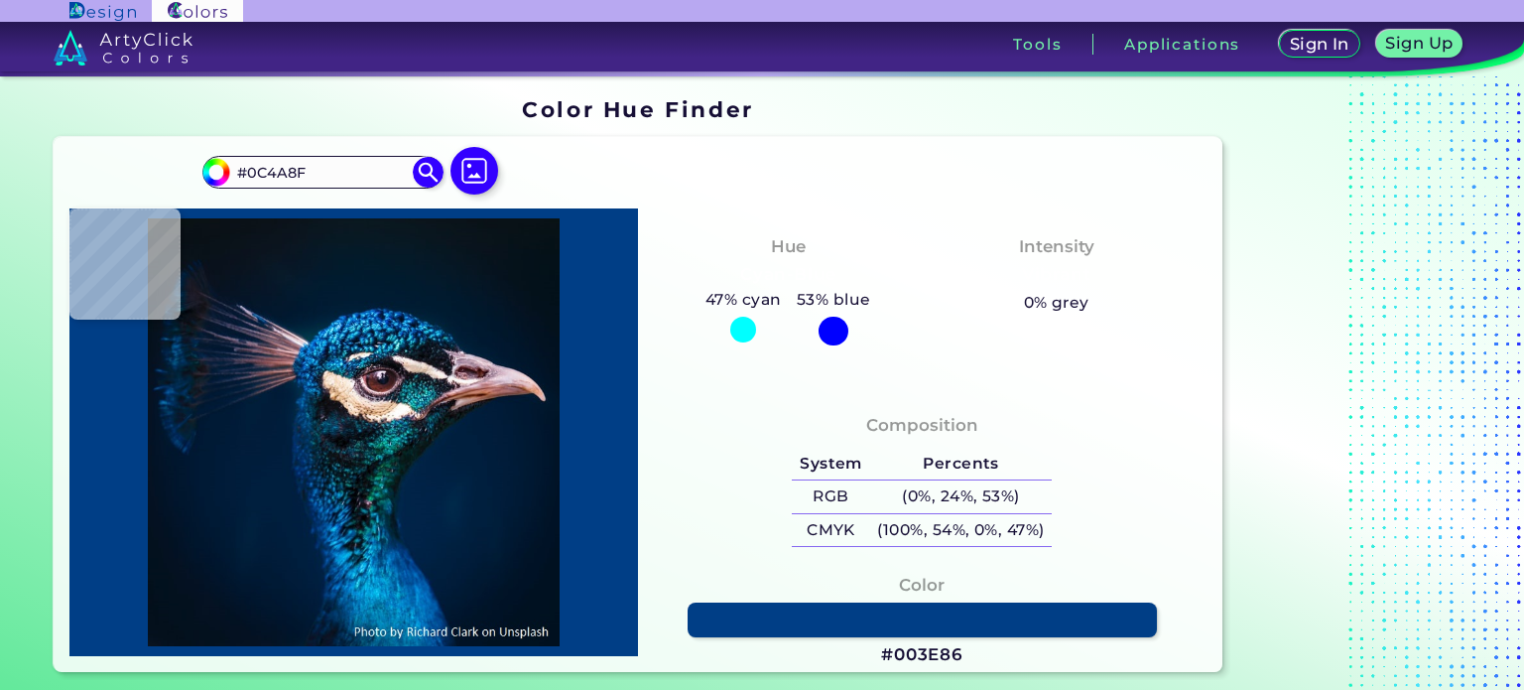
type input "#0A67A9"
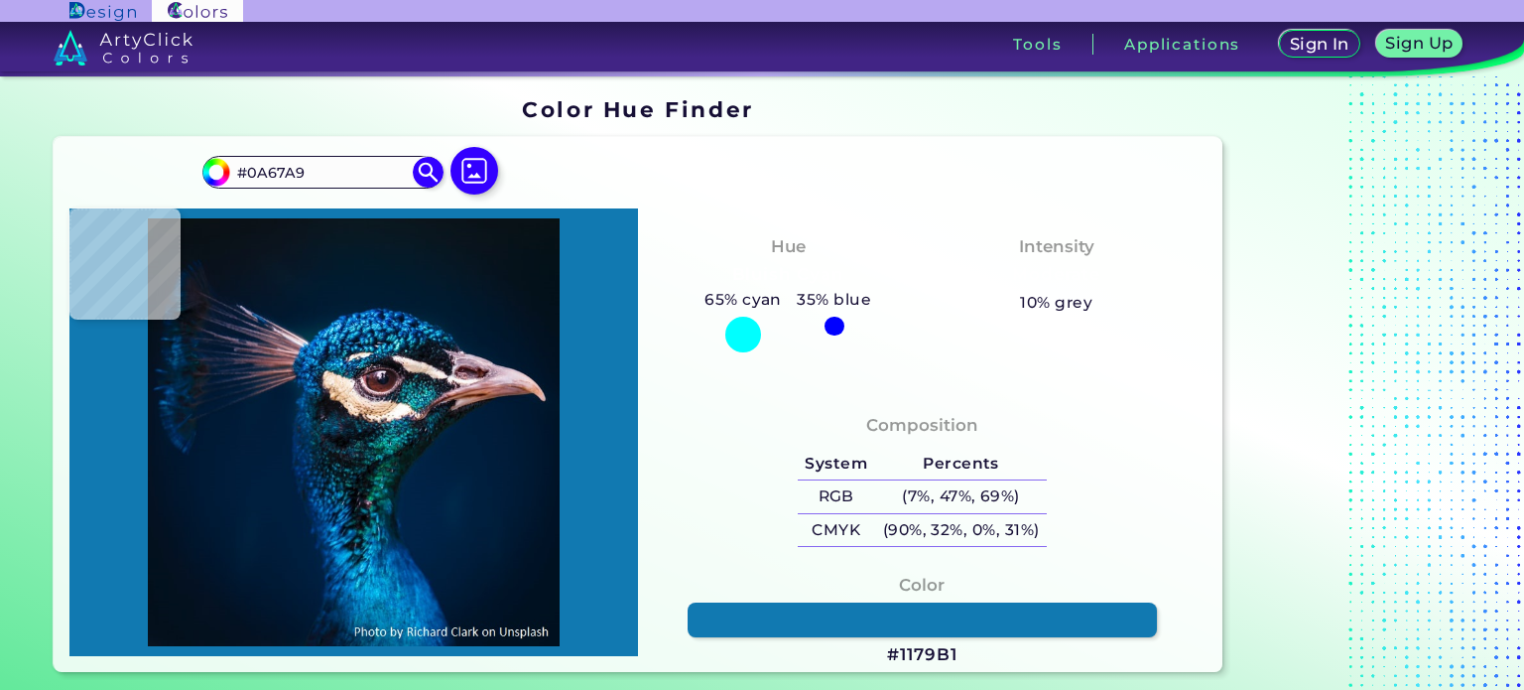
type input "#1179b1"
type input "#1179B1"
type input "#00588e"
type input "#00588E"
type input "#042f57"
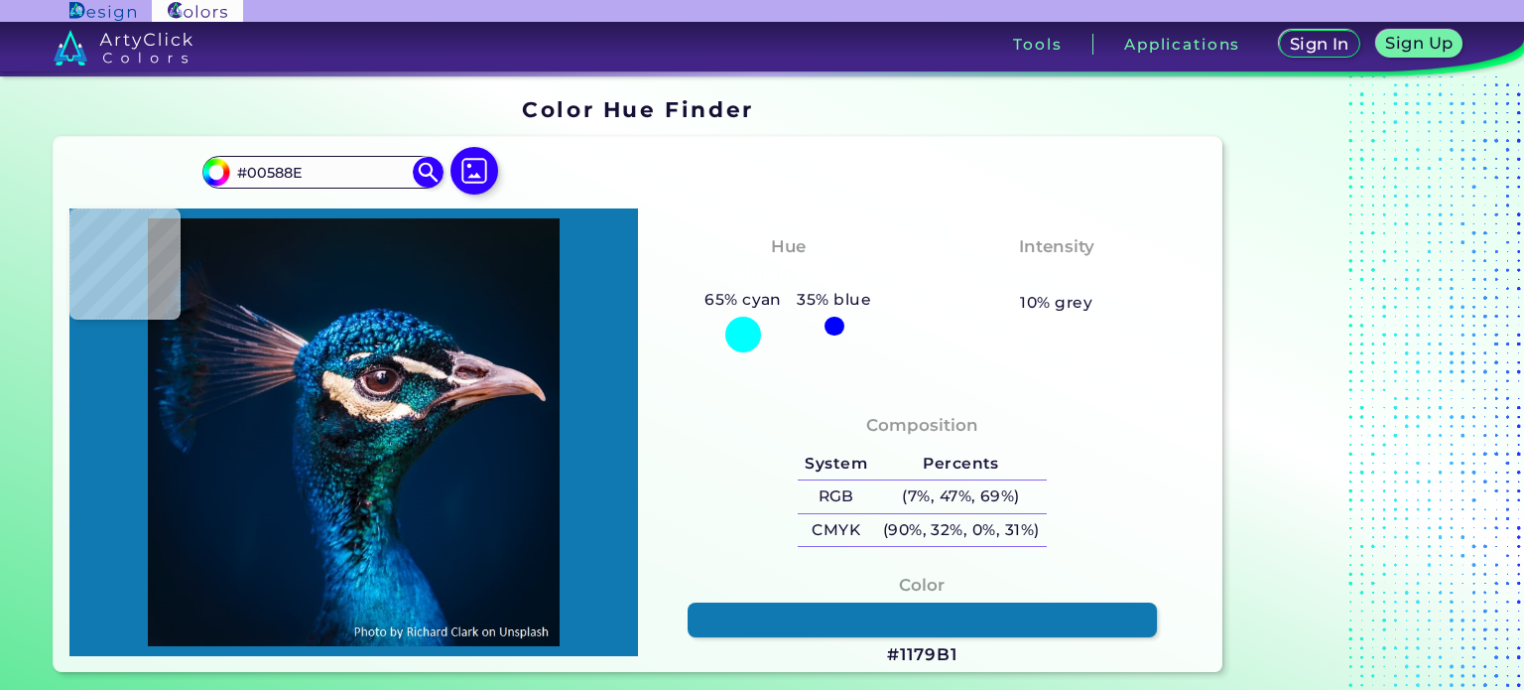
type input "#042F57"
type input "#052940"
type input "#0f2a41"
type input "#0F2A41"
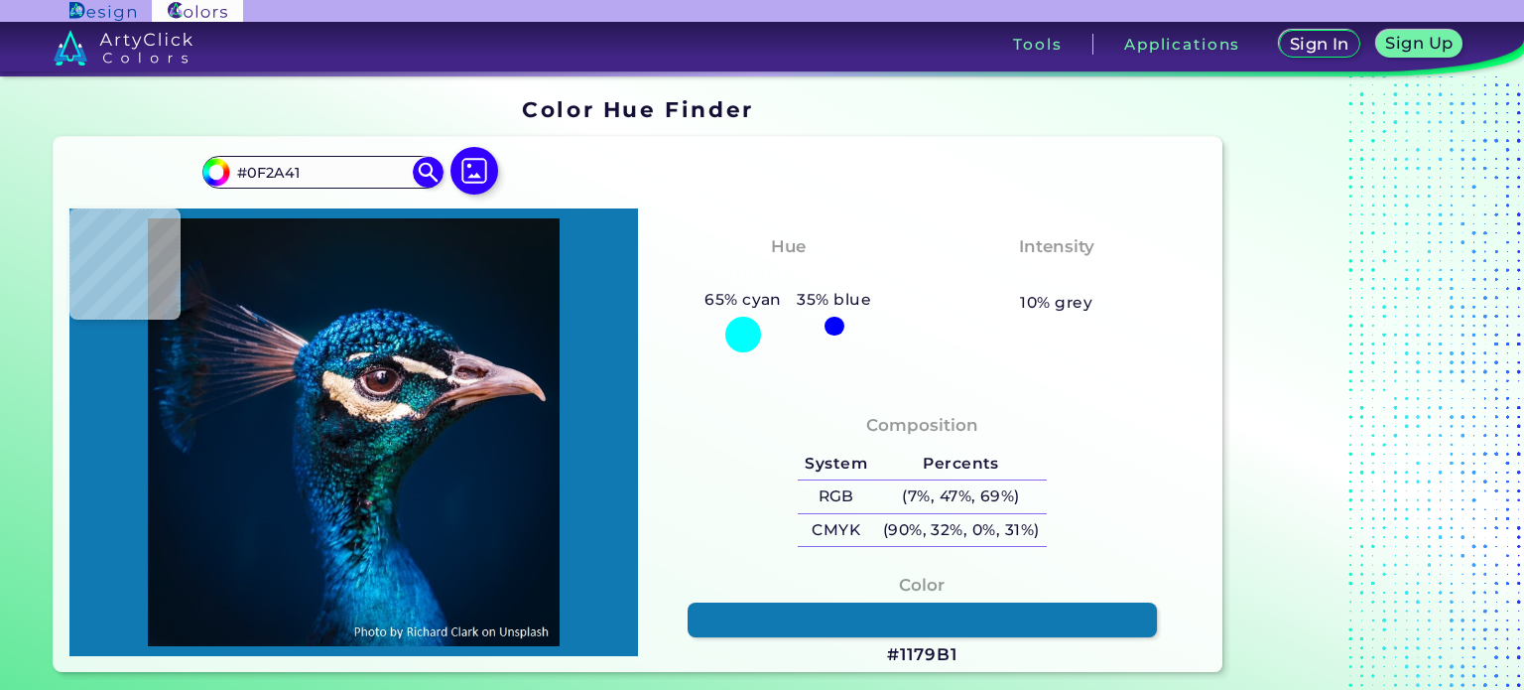
type input "#0c314d"
type input "#0C314D"
type input "#053e50"
type input "#053E50"
type input "#0b273c"
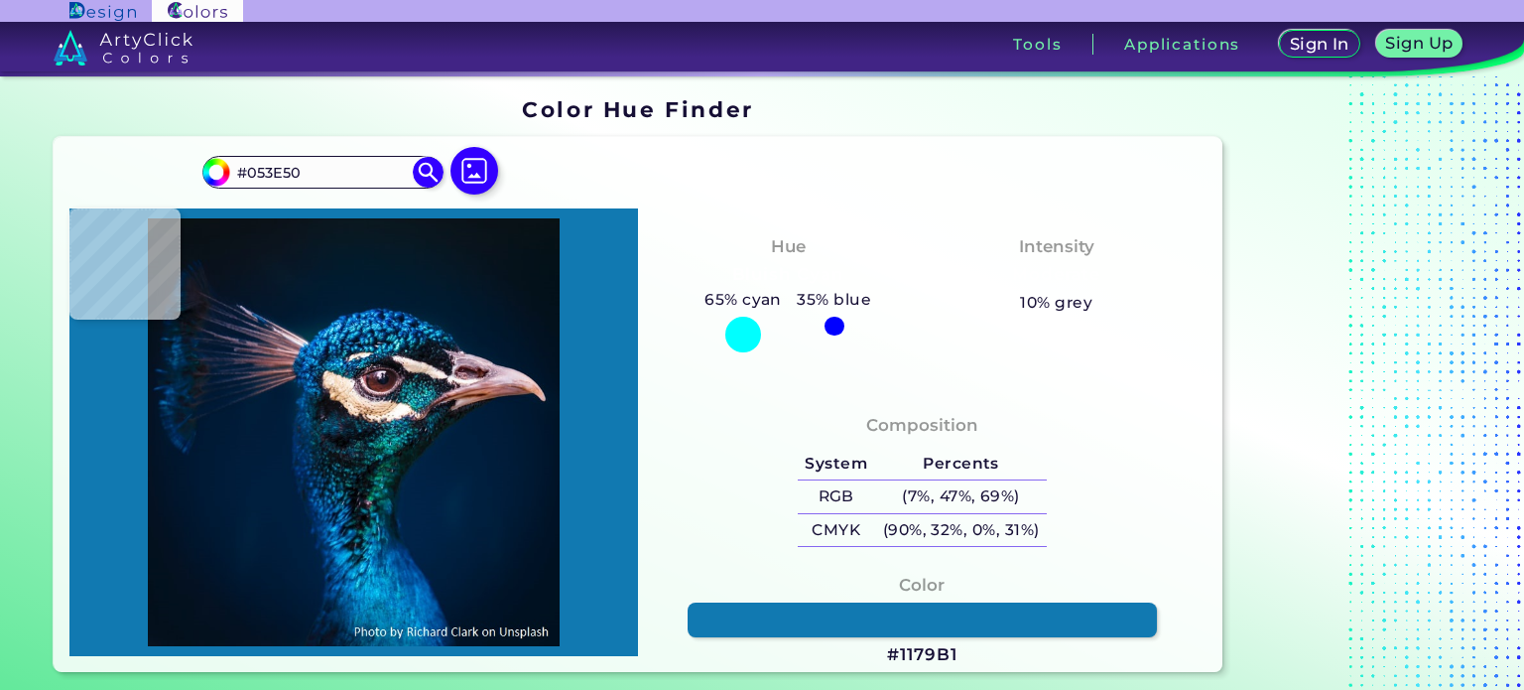
type input "#0B273C"
type input "#052536"
type input "#083546"
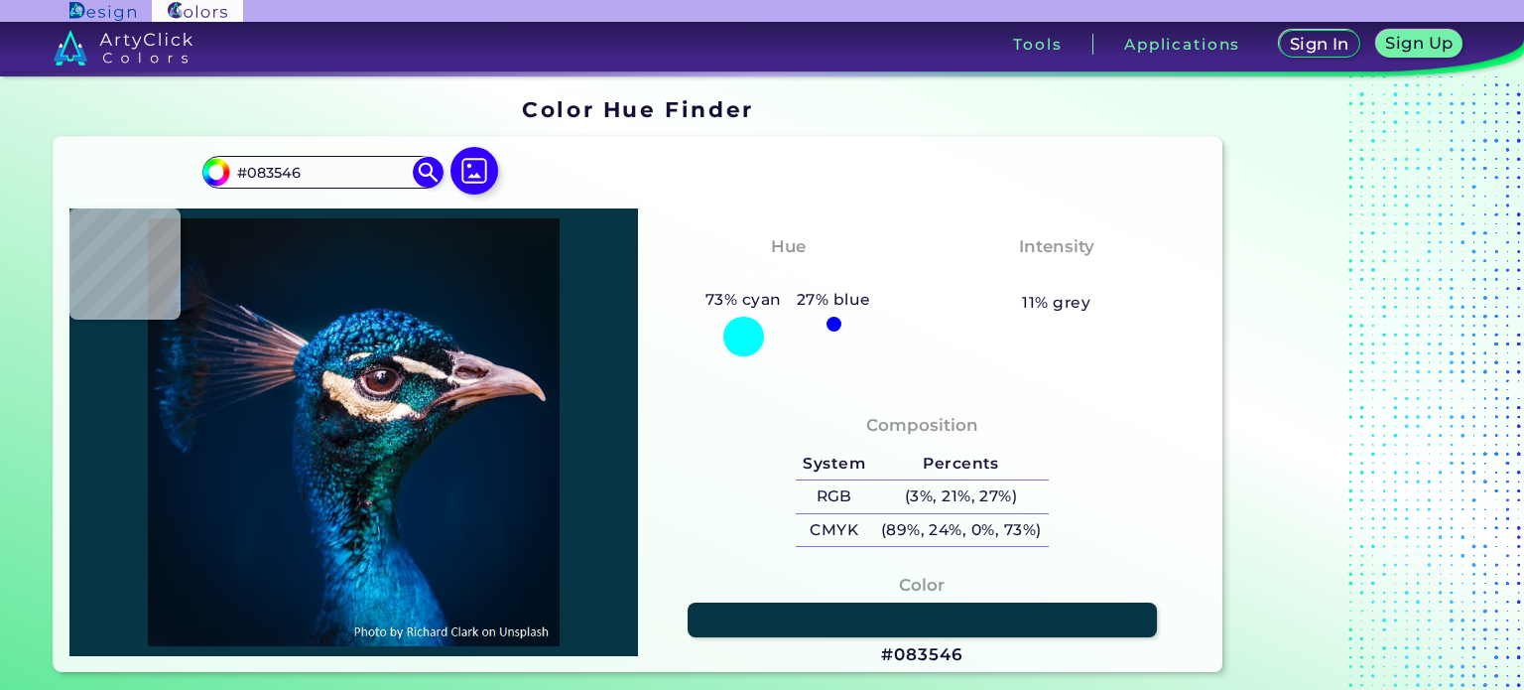
type input "#013246"
type input "#003041"
type input "#00293a"
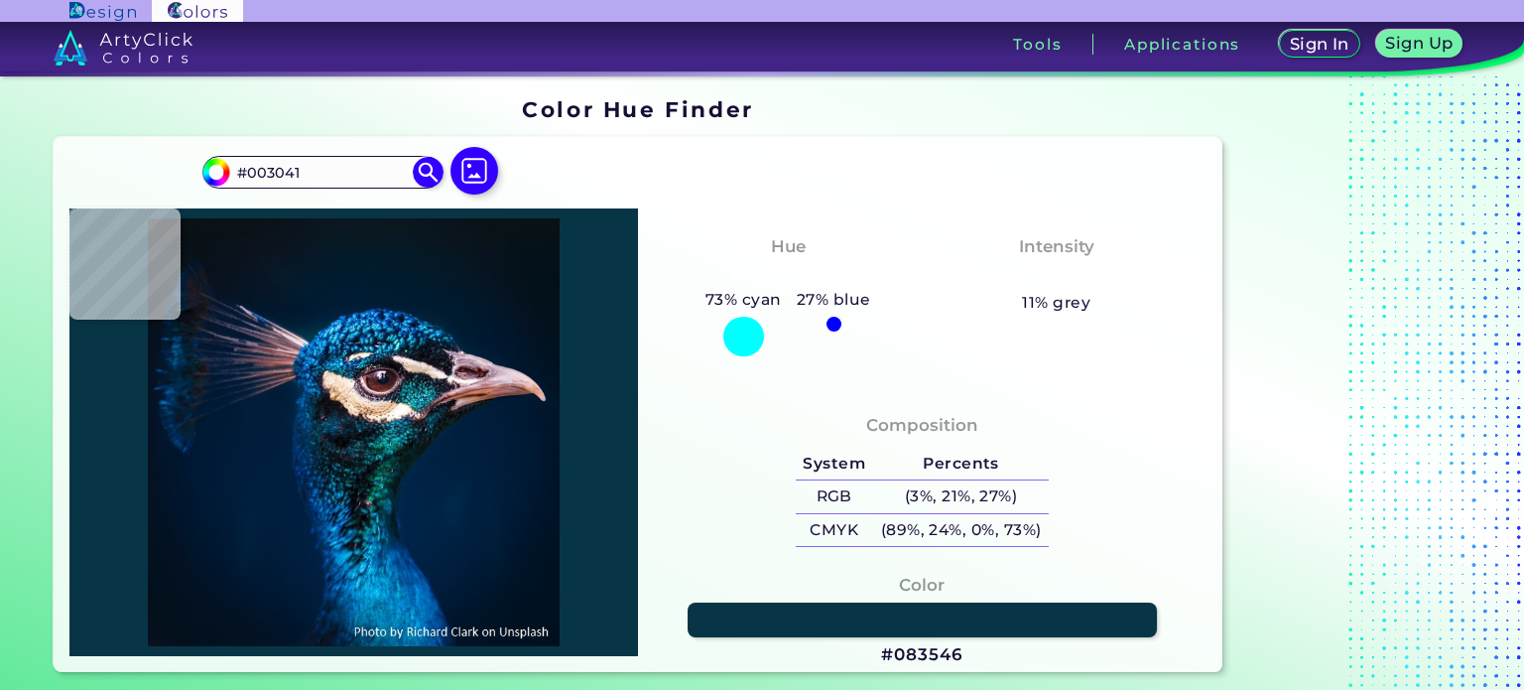
type input "#00293A"
type input "#023240"
type input "#032035"
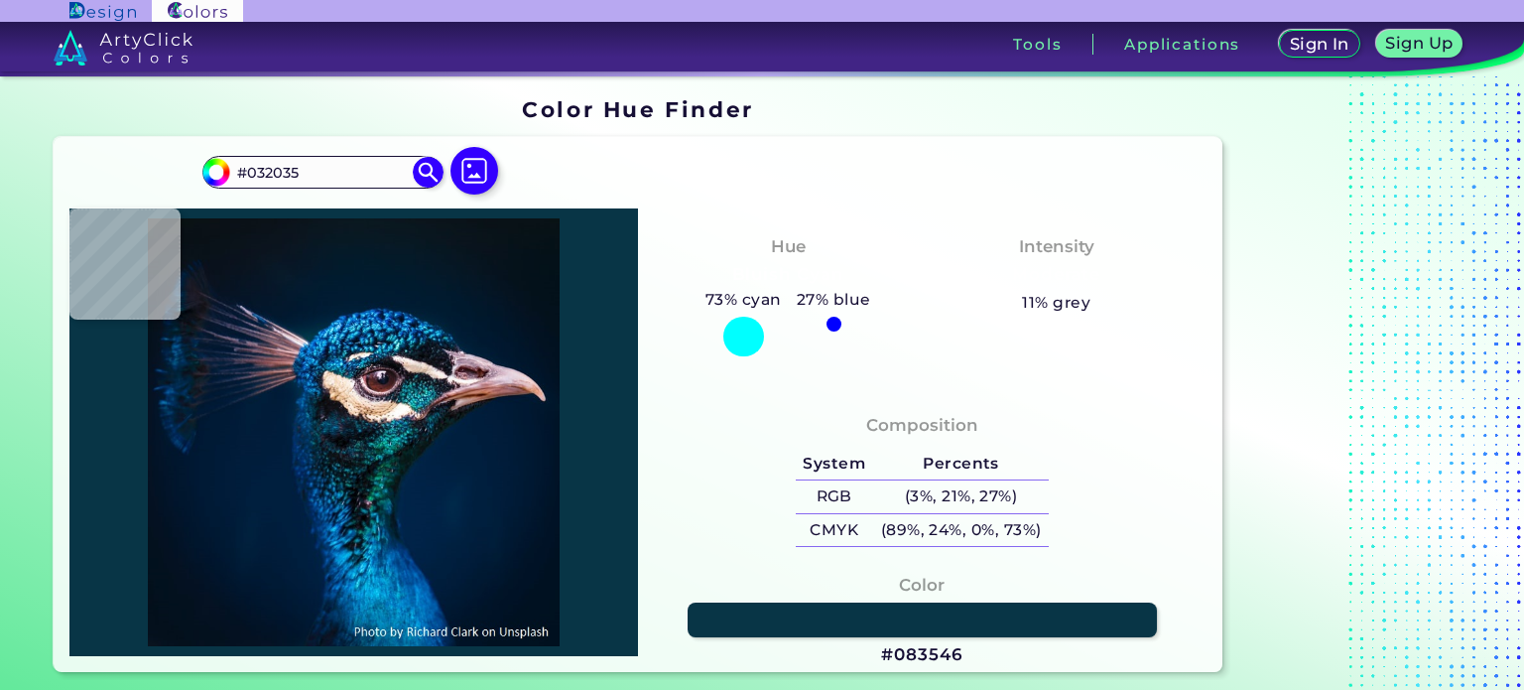
type input "#043b50"
type input "#043B50"
type input "#00364f"
type input "#00364F"
type input "#043043"
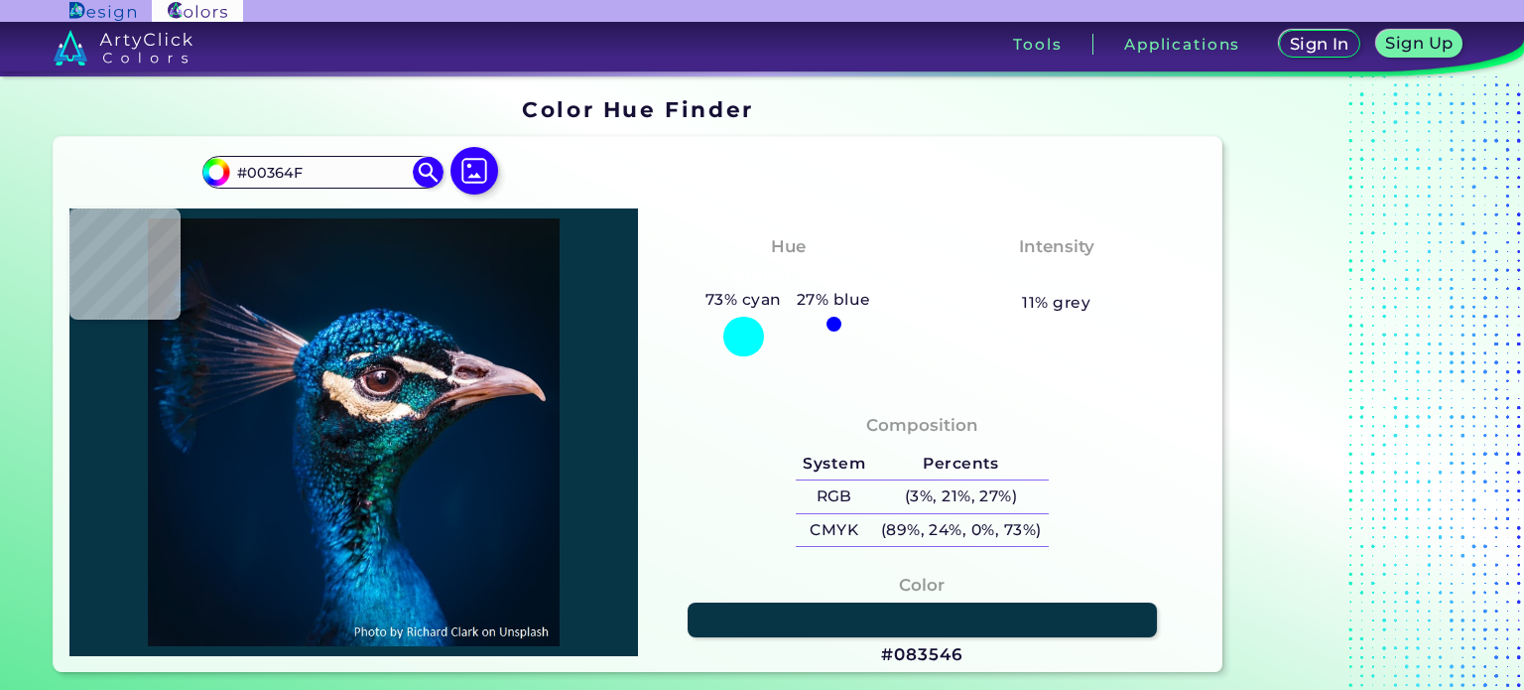
type input "#043043"
type input "#012c3f"
type input "#012C3F"
type input "#032f49"
type input "#032F49"
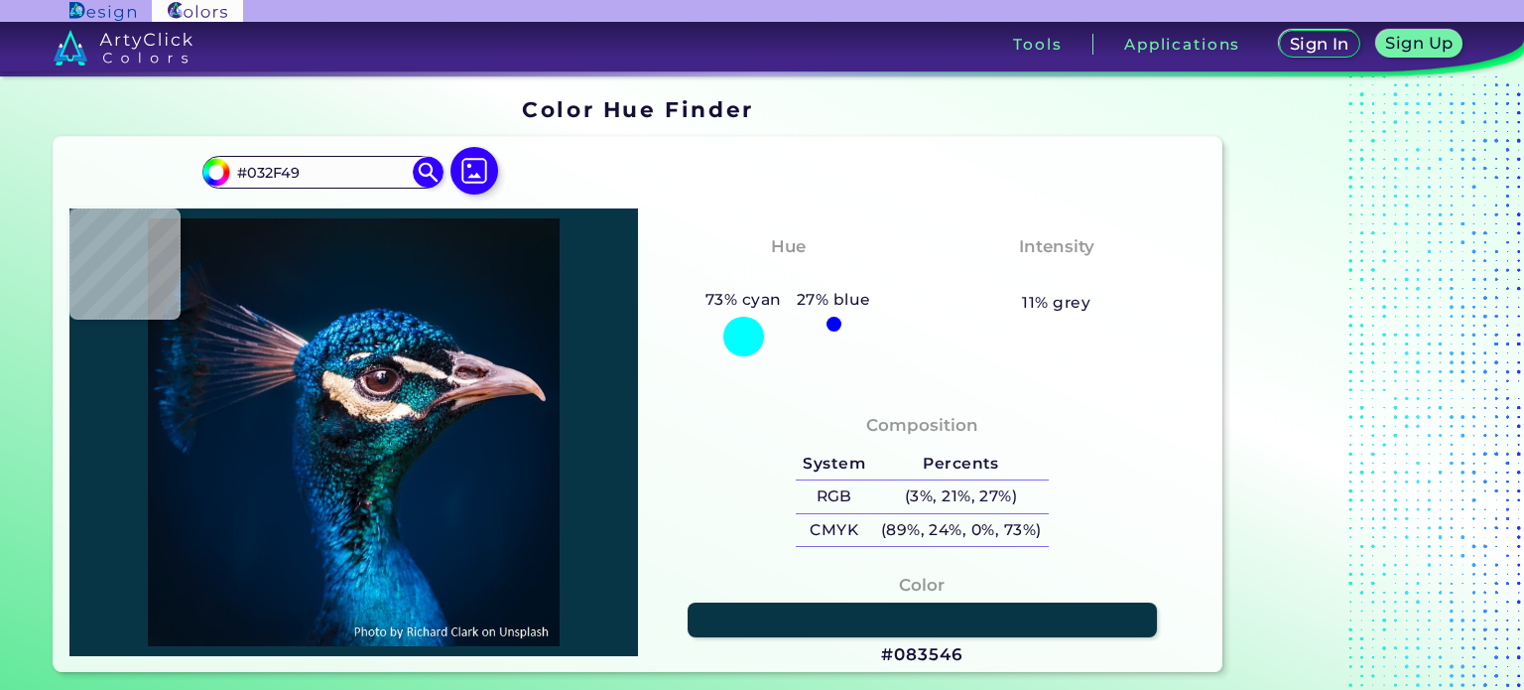
type input "#023d60"
type input "#023D60"
type input "#023455"
type input "#052d47"
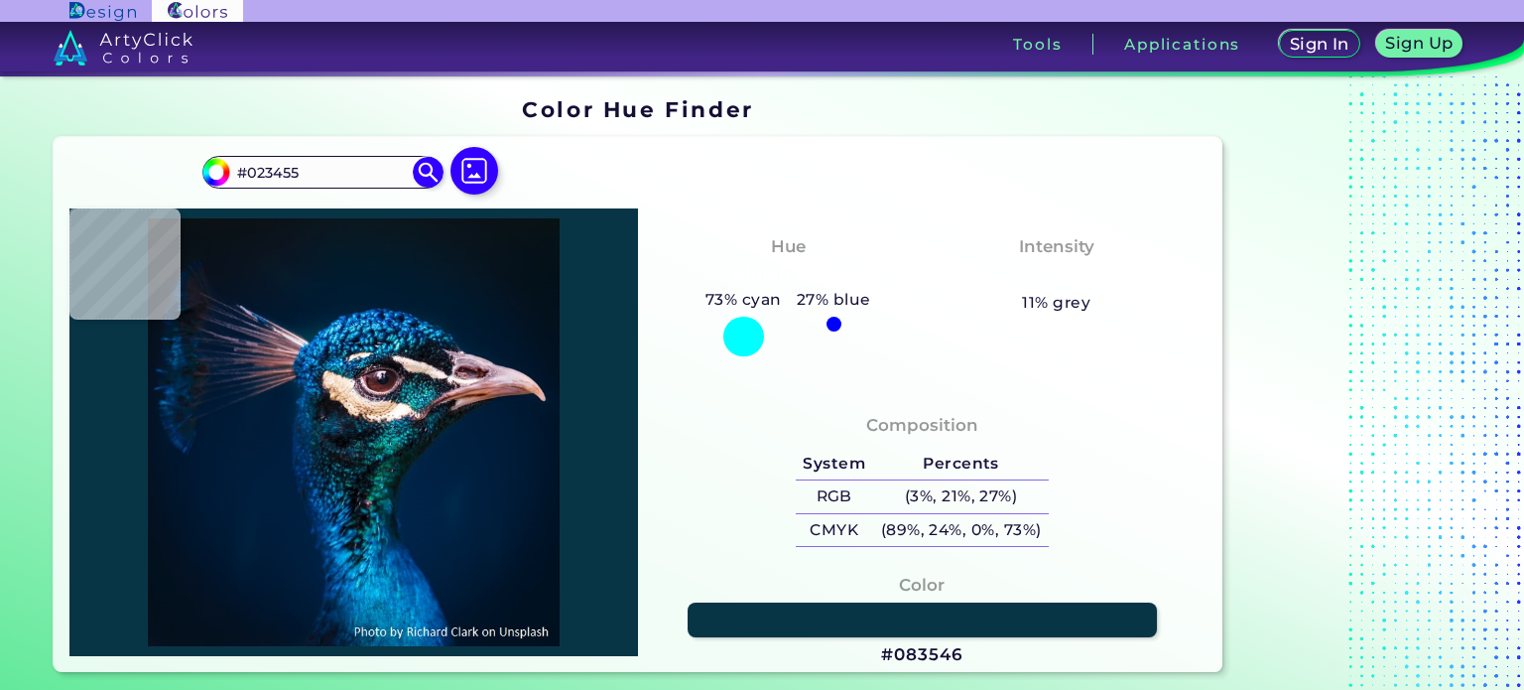
type input "#052D47"
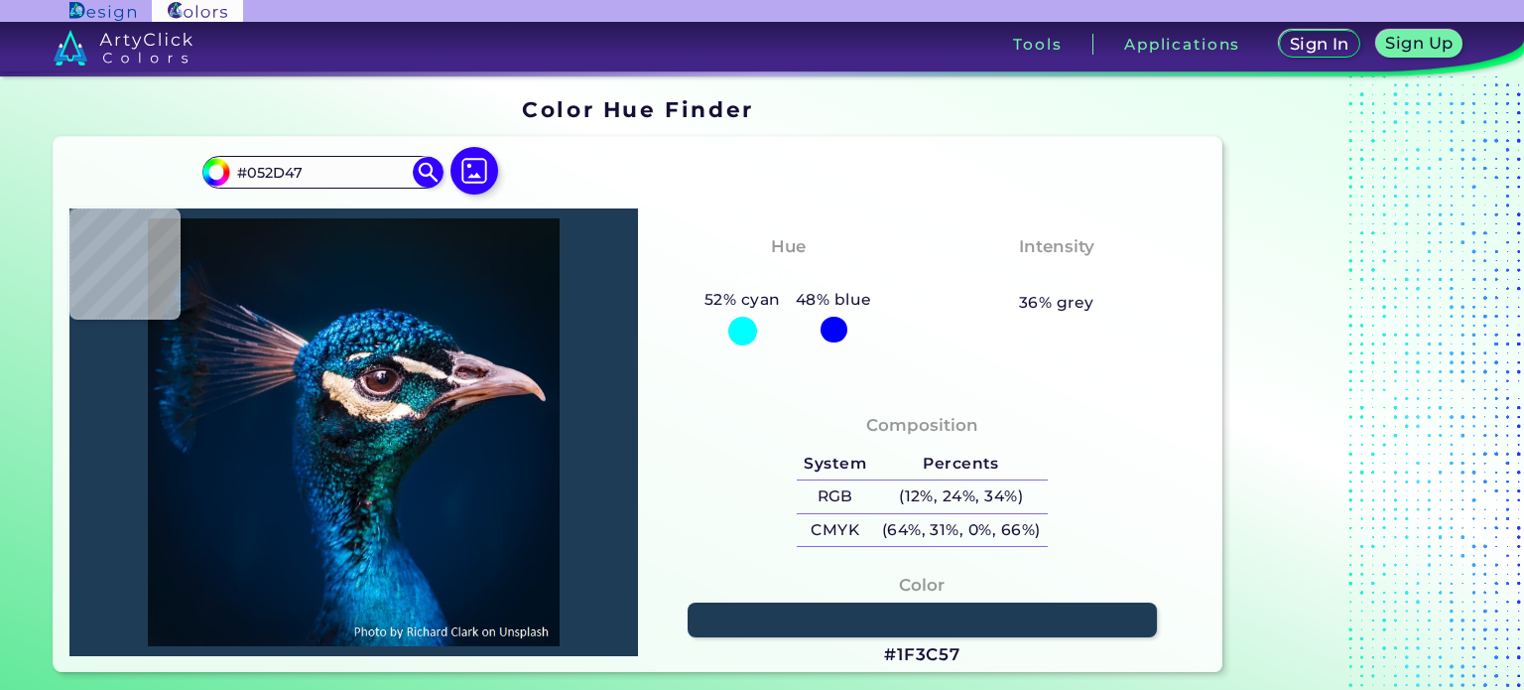
type input "#1f3c57"
type input "#1F3C57"
type input "#042a45"
type input "#042A45"
type input "#002f4f"
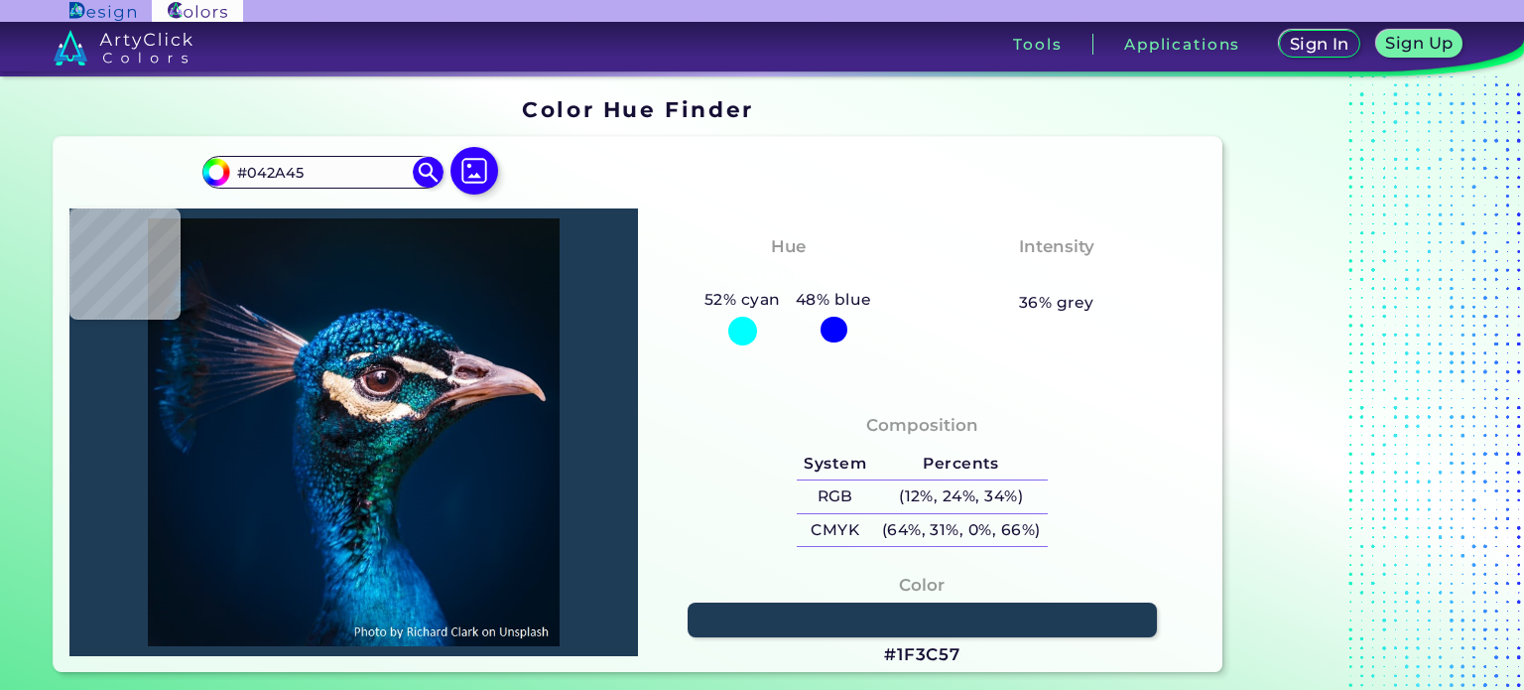
type input "#002F4F"
type input "#002c4a"
type input "#002C4A"
type input "#0c5979"
type input "#0C5979"
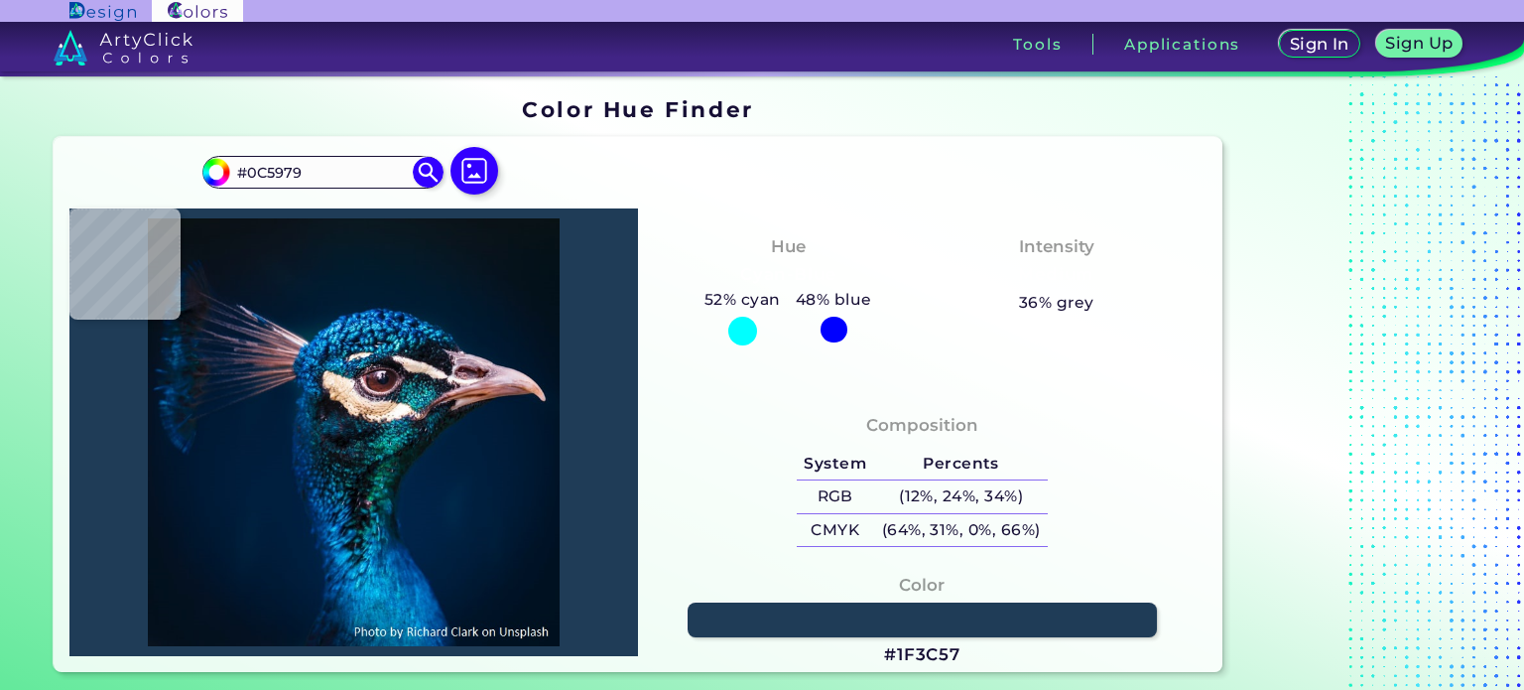
type input "#003359"
type input "#032c41"
type input "#032C41"
type input "#013a6c"
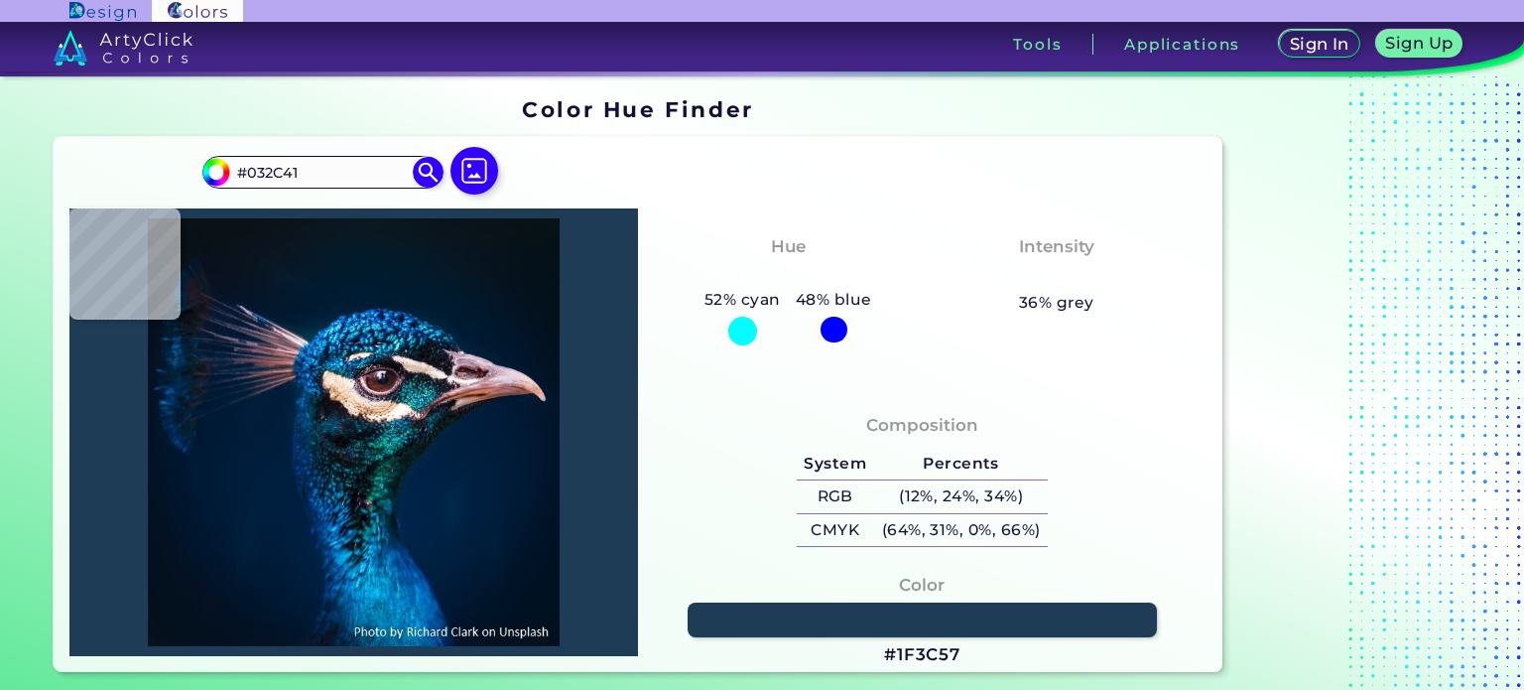
type input "#013A6C"
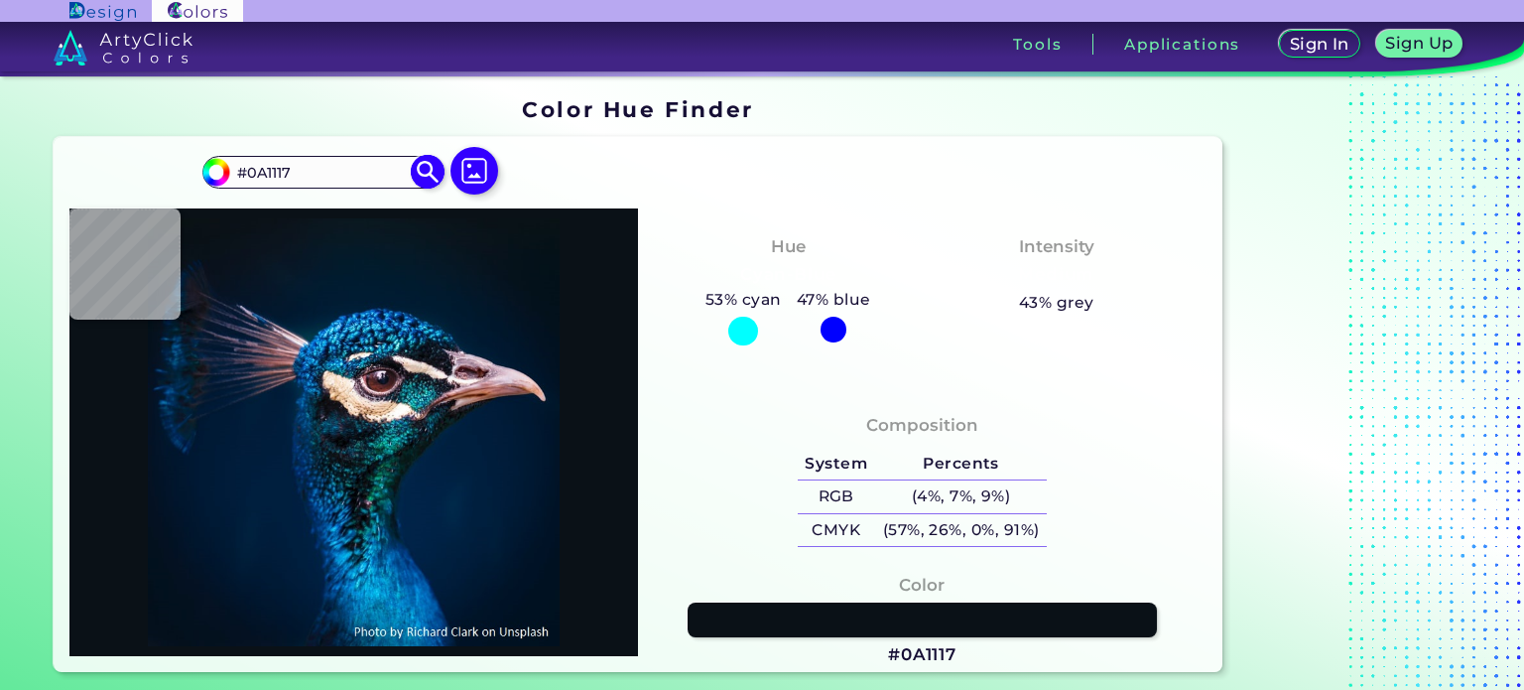
click at [227, 170] on img at bounding box center [216, 172] width 30 height 30
click at [222, 171] on input "#0a1117" at bounding box center [213, 169] width 25 height 25
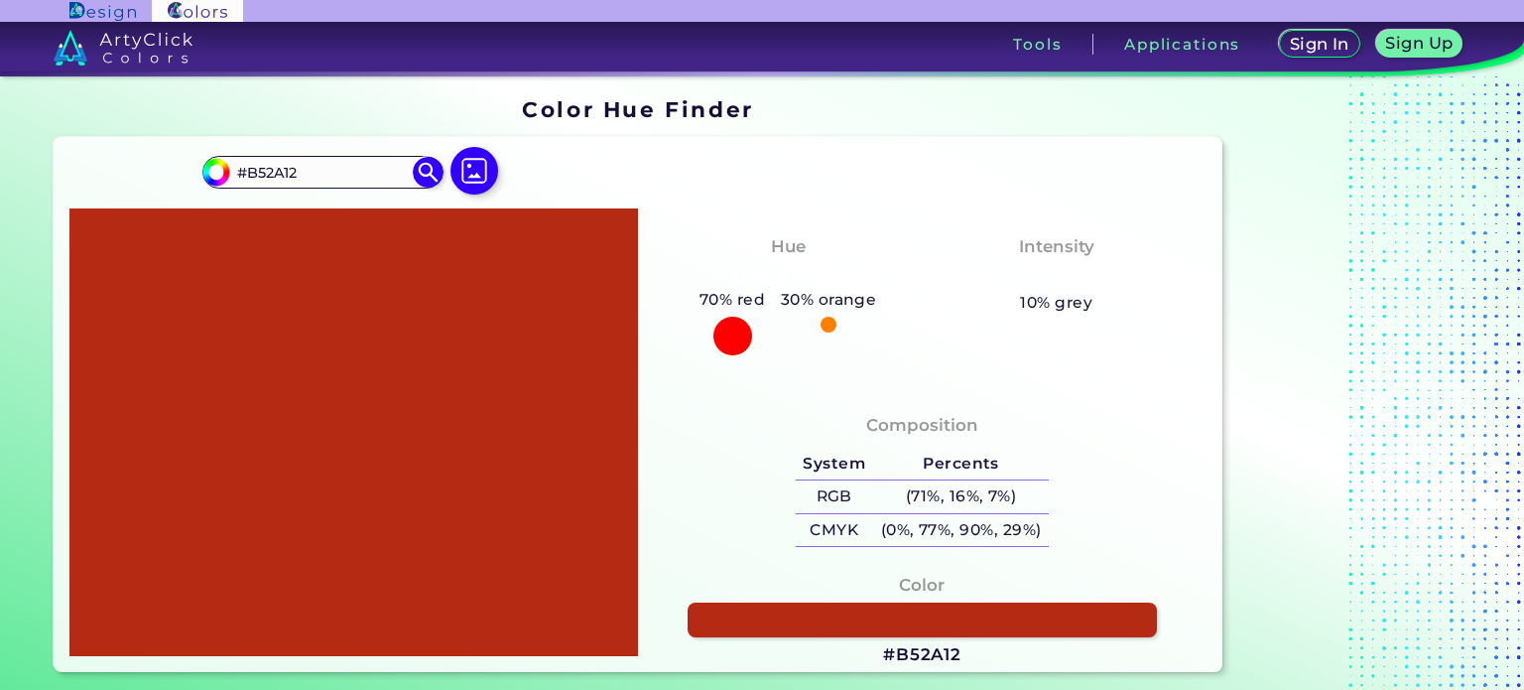
click at [377, 503] on div at bounding box center [353, 432] width 568 height 448
click at [282, 436] on div at bounding box center [353, 432] width 568 height 448
click at [353, 322] on div at bounding box center [353, 432] width 568 height 448
click at [512, 349] on div at bounding box center [353, 432] width 568 height 448
click at [387, 283] on div at bounding box center [353, 432] width 568 height 448
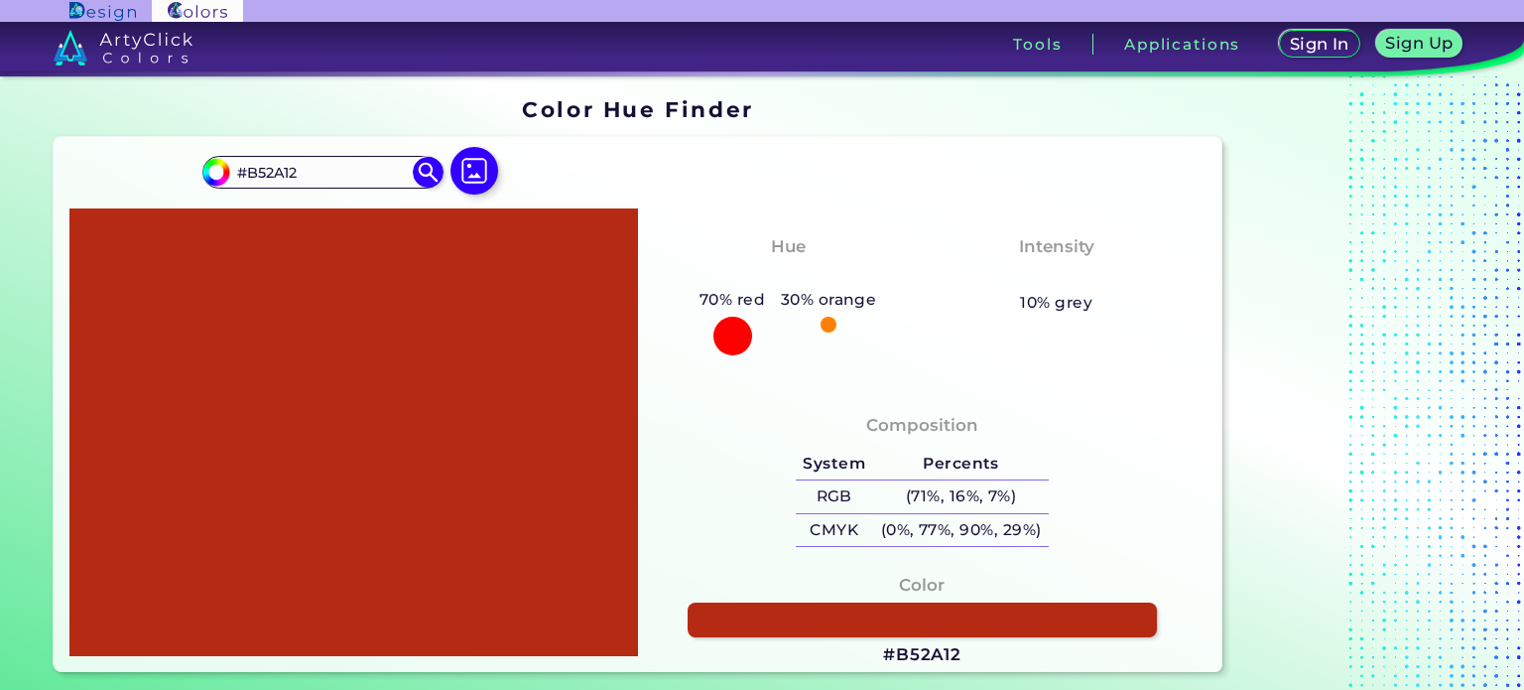
scroll to position [133, 0]
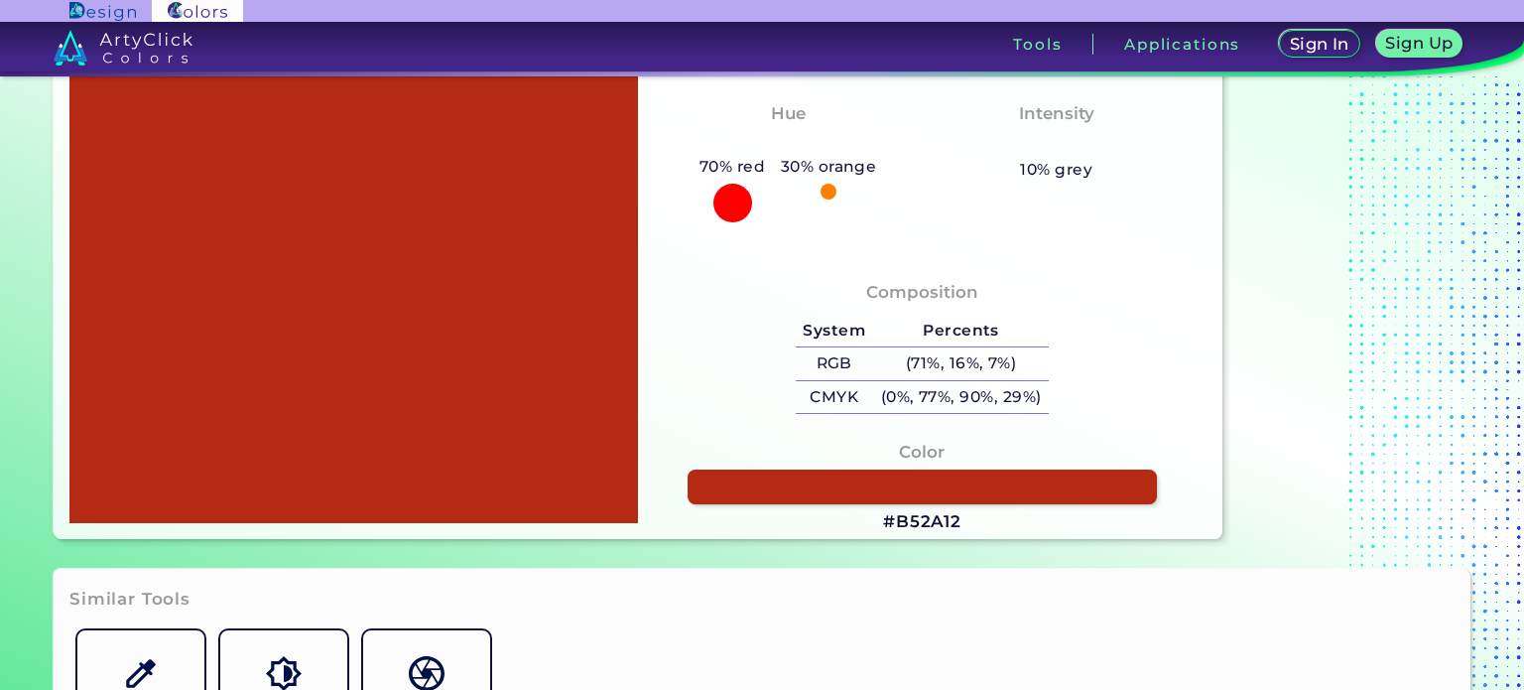
click at [610, 368] on div at bounding box center [353, 299] width 568 height 448
click at [260, 433] on div at bounding box center [353, 299] width 568 height 448
drag, startPoint x: 171, startPoint y: 235, endPoint x: 380, endPoint y: 455, distance: 303.9
click at [380, 455] on div at bounding box center [353, 299] width 568 height 448
